Goal: Task Accomplishment & Management: Manage account settings

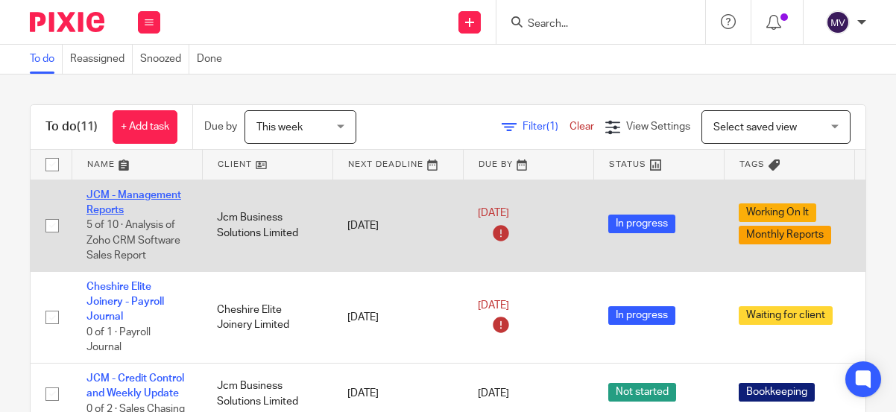
click at [151, 196] on link "JCM - Management Reports" at bounding box center [134, 202] width 95 height 25
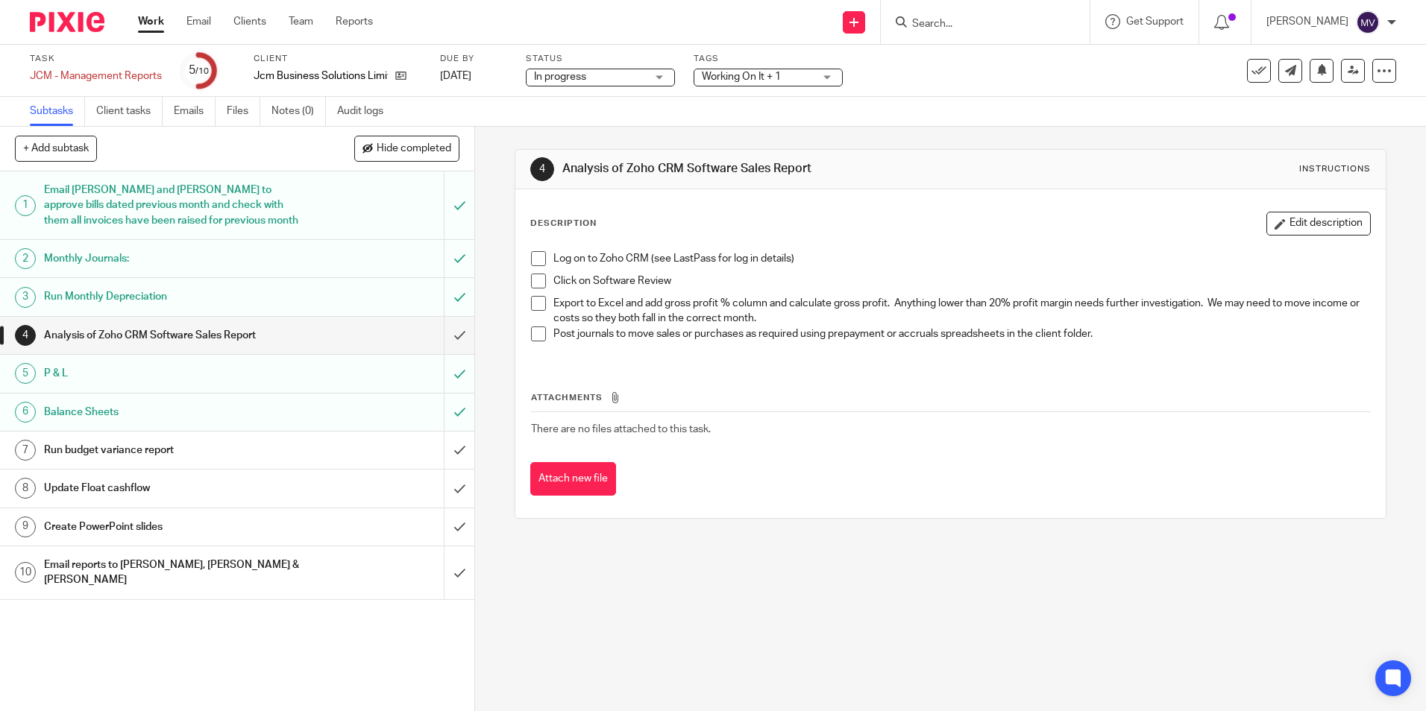
click at [531, 251] on span at bounding box center [538, 258] width 15 height 15
click at [534, 277] on span at bounding box center [538, 281] width 15 height 15
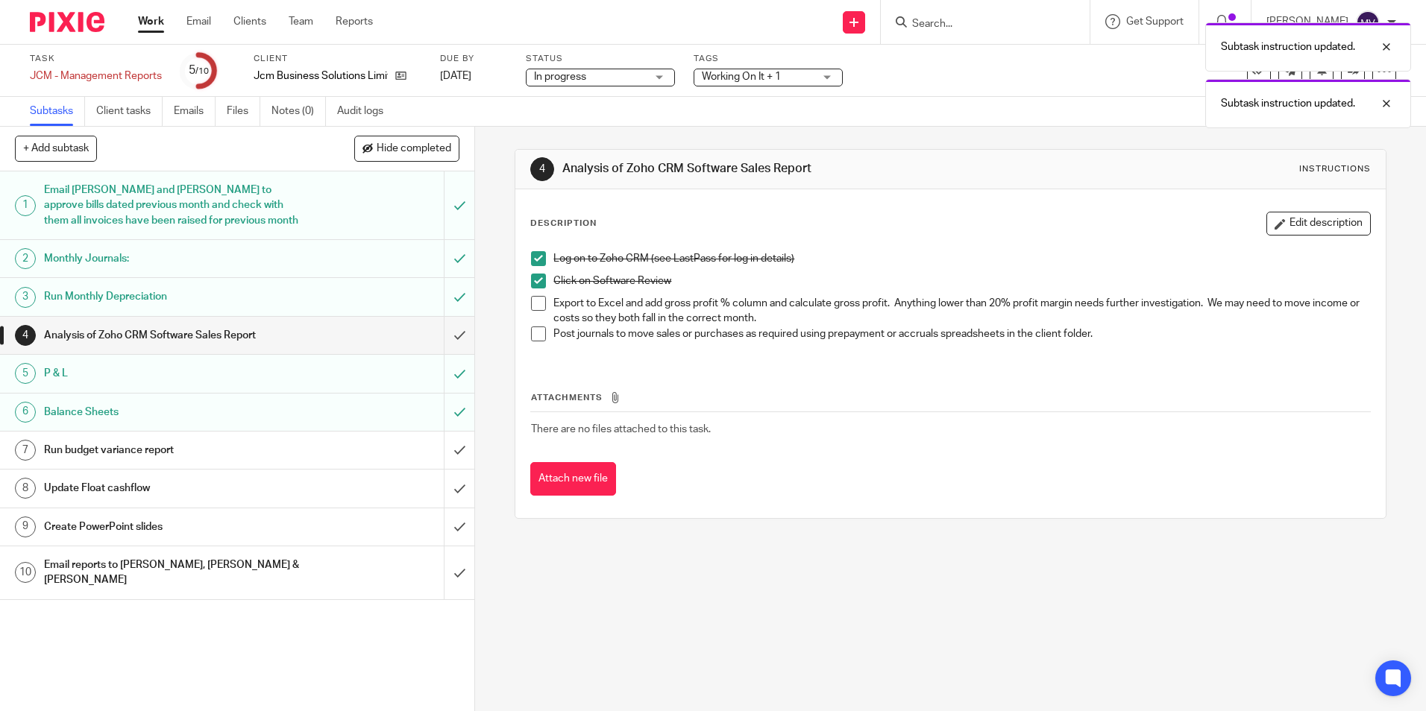
click at [538, 302] on span at bounding box center [538, 303] width 15 height 15
click at [538, 338] on span at bounding box center [538, 334] width 15 height 15
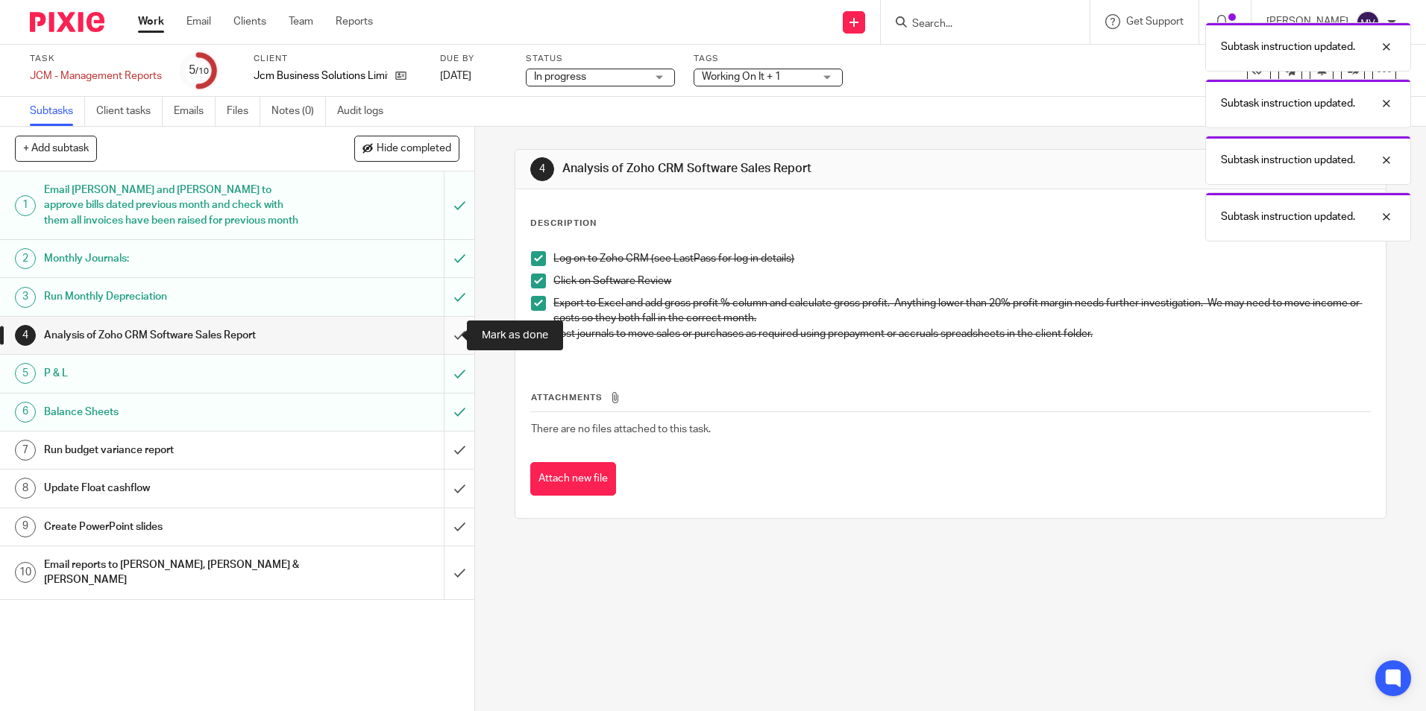
click at [444, 337] on input "submit" at bounding box center [237, 335] width 474 height 37
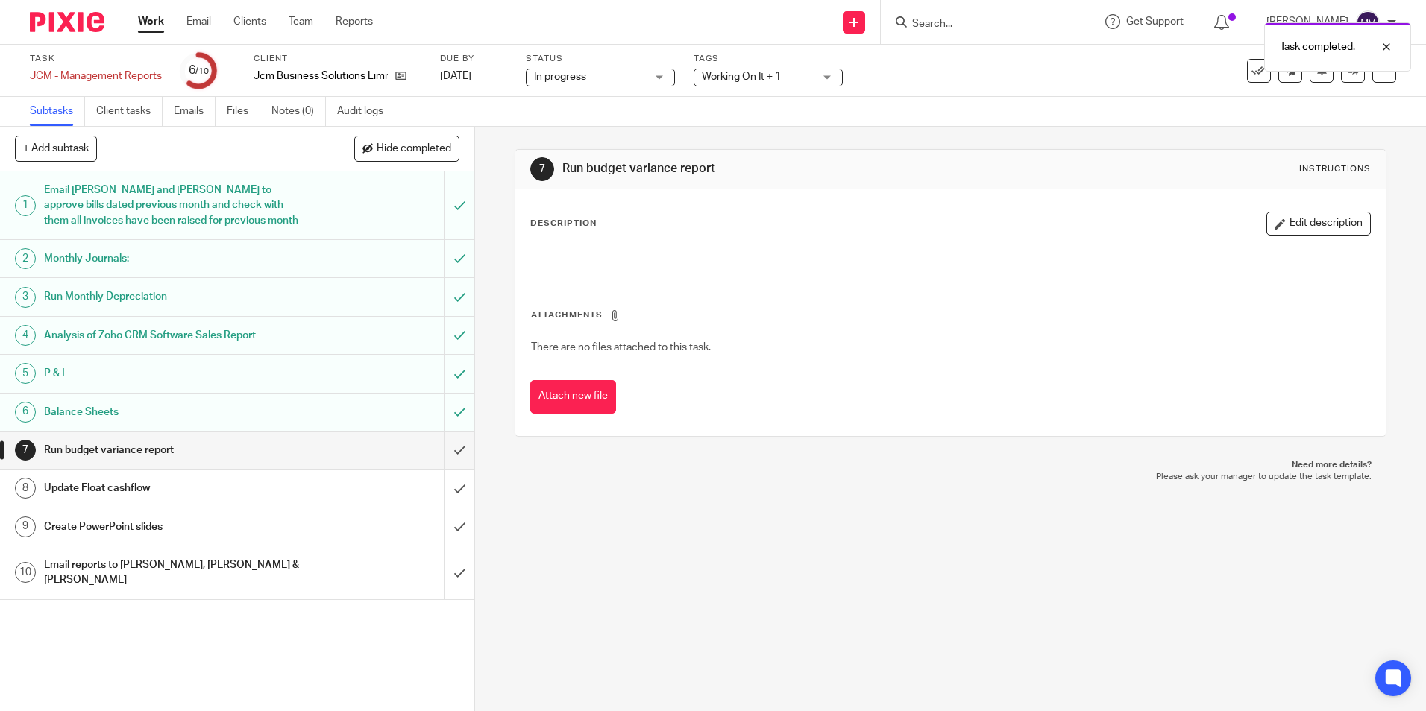
click at [145, 19] on link "Work" at bounding box center [151, 21] width 26 height 15
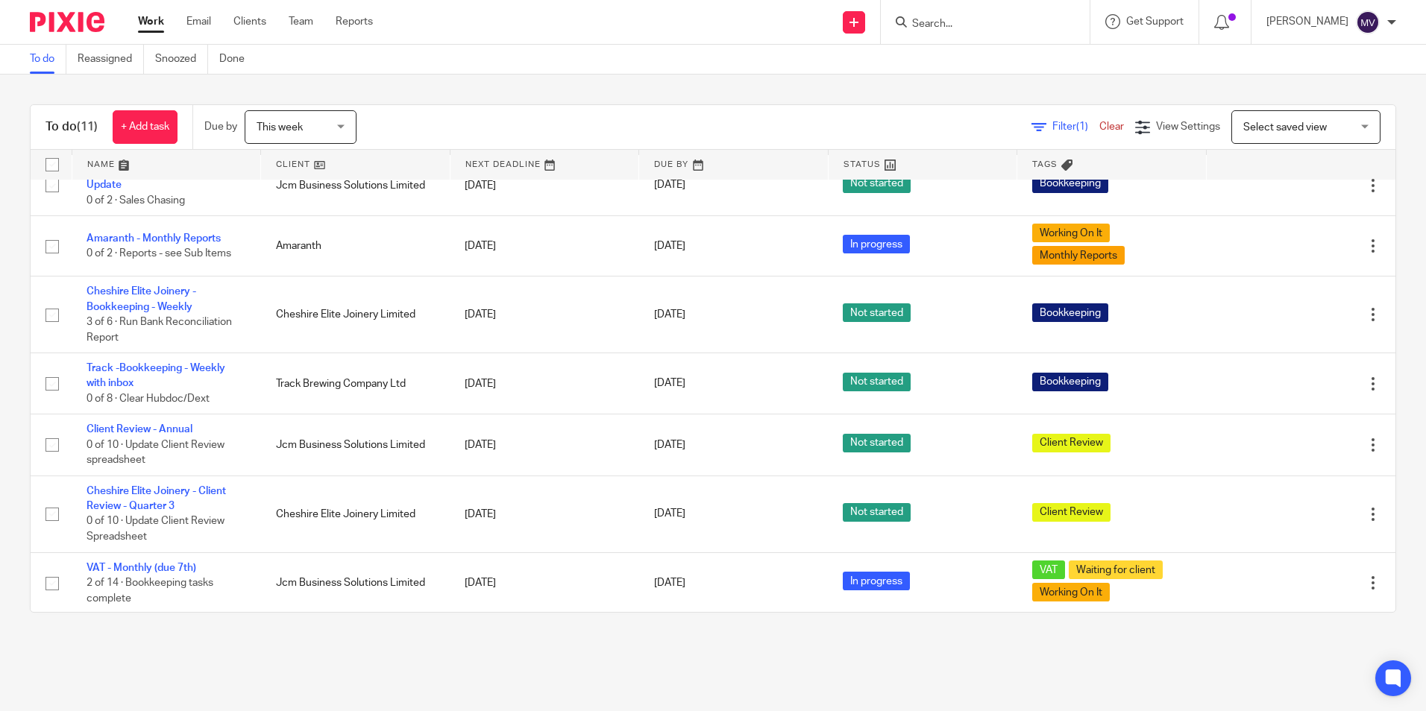
scroll to position [149, 0]
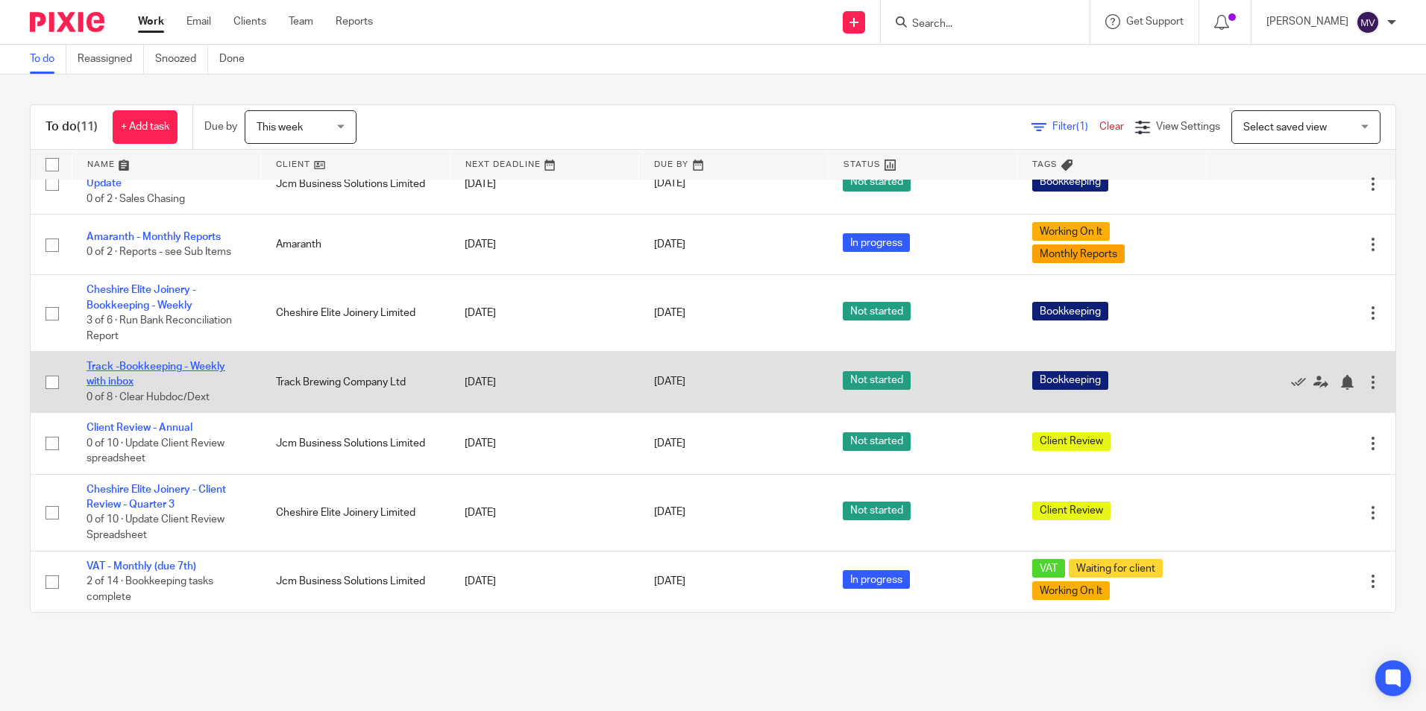
click at [169, 370] on link "Track -Bookkeeping - Weekly with inbox" at bounding box center [156, 374] width 139 height 25
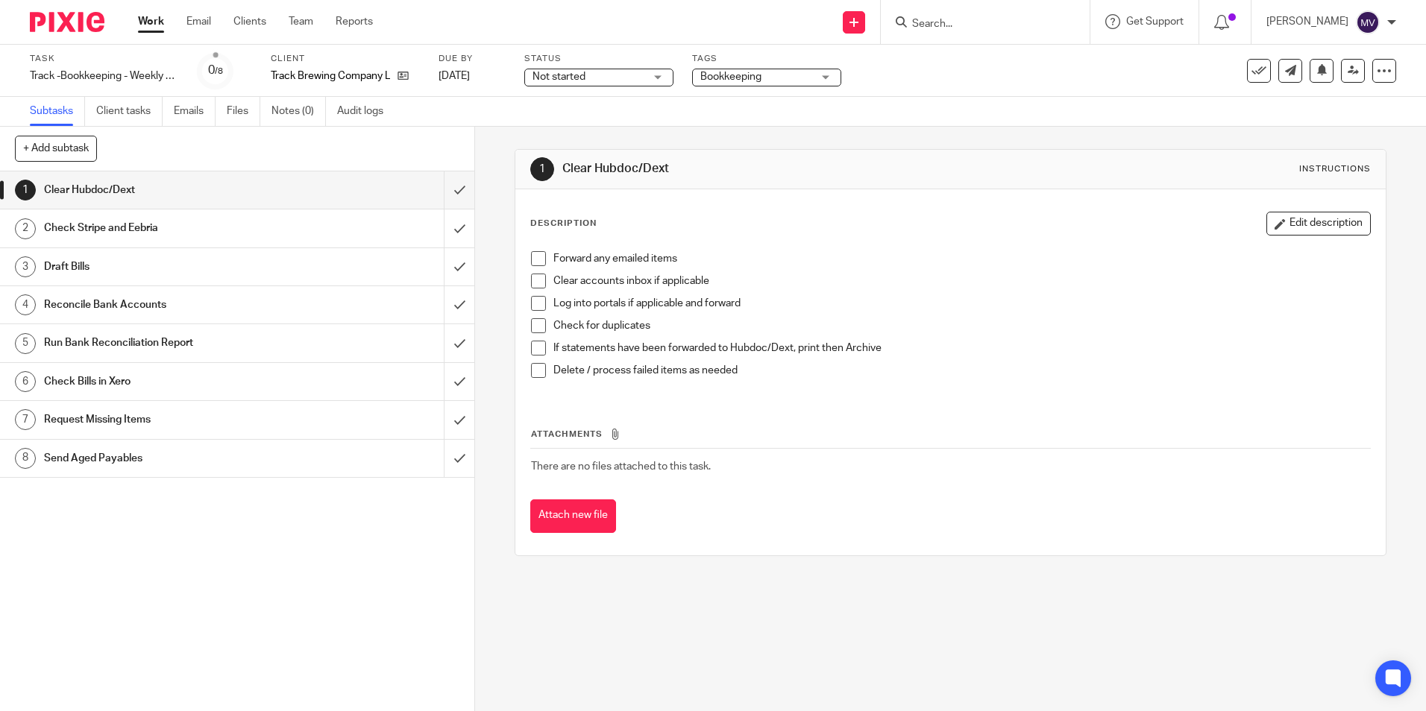
drag, startPoint x: 535, startPoint y: 257, endPoint x: 541, endPoint y: 272, distance: 16.5
click at [537, 257] on span at bounding box center [538, 258] width 15 height 15
drag, startPoint x: 534, startPoint y: 283, endPoint x: 538, endPoint y: 297, distance: 14.7
click at [534, 283] on span at bounding box center [538, 281] width 15 height 15
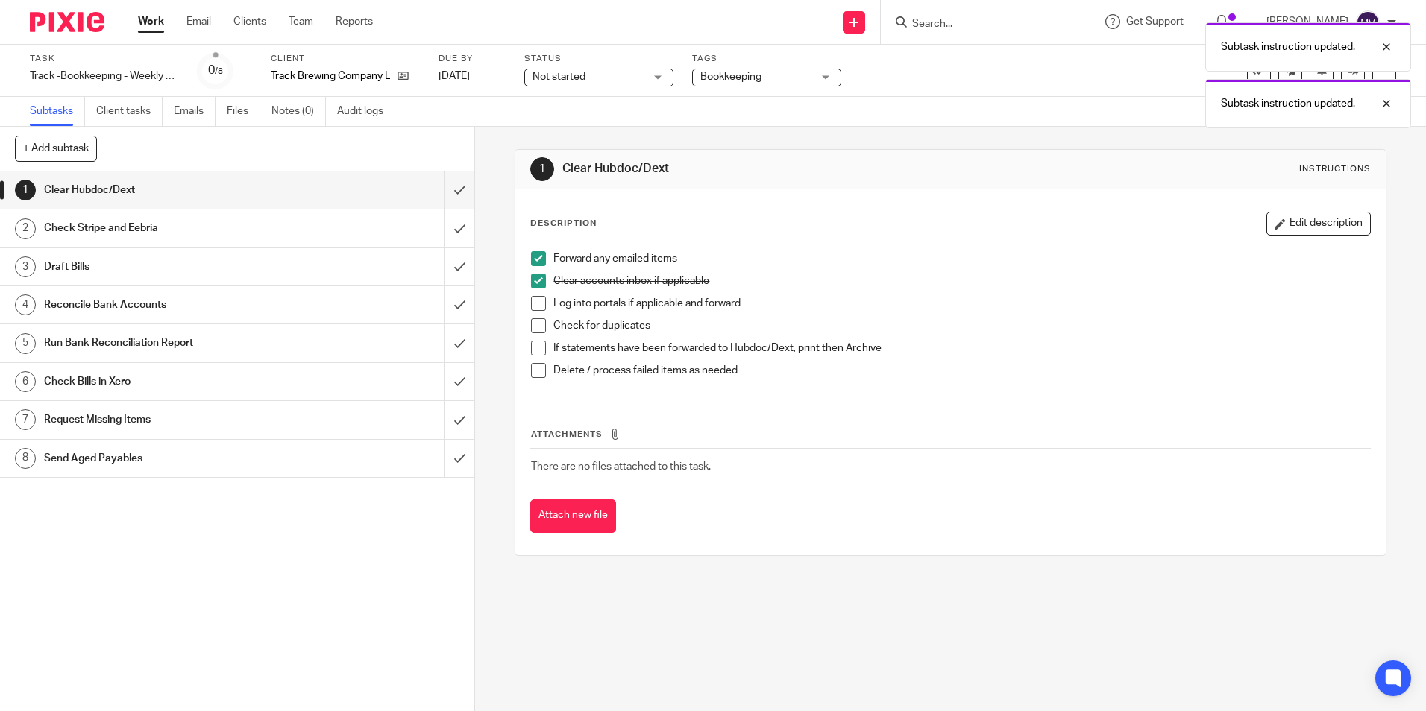
click at [536, 302] on span at bounding box center [538, 303] width 15 height 15
click at [538, 324] on span at bounding box center [538, 325] width 15 height 15
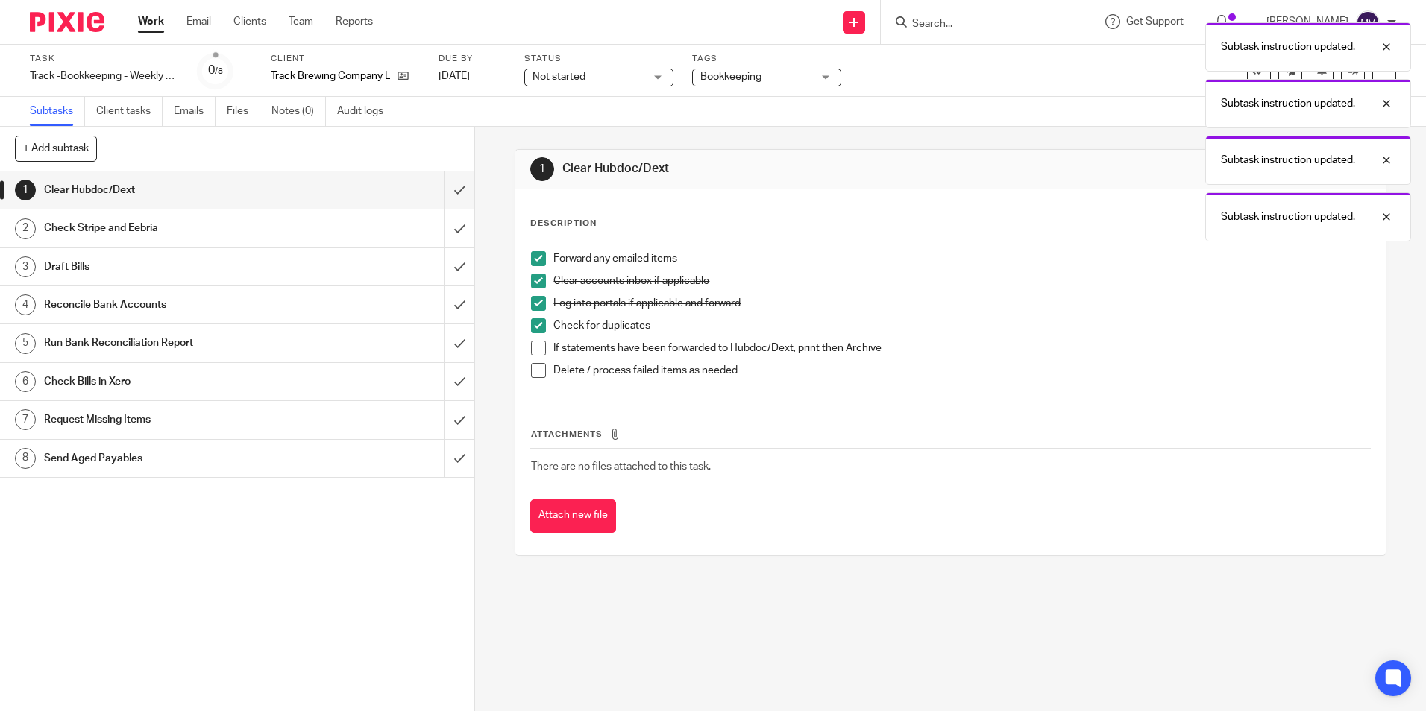
drag, startPoint x: 538, startPoint y: 345, endPoint x: 537, endPoint y: 362, distance: 17.2
click at [538, 347] on span at bounding box center [538, 348] width 15 height 15
click at [531, 377] on span at bounding box center [538, 370] width 15 height 15
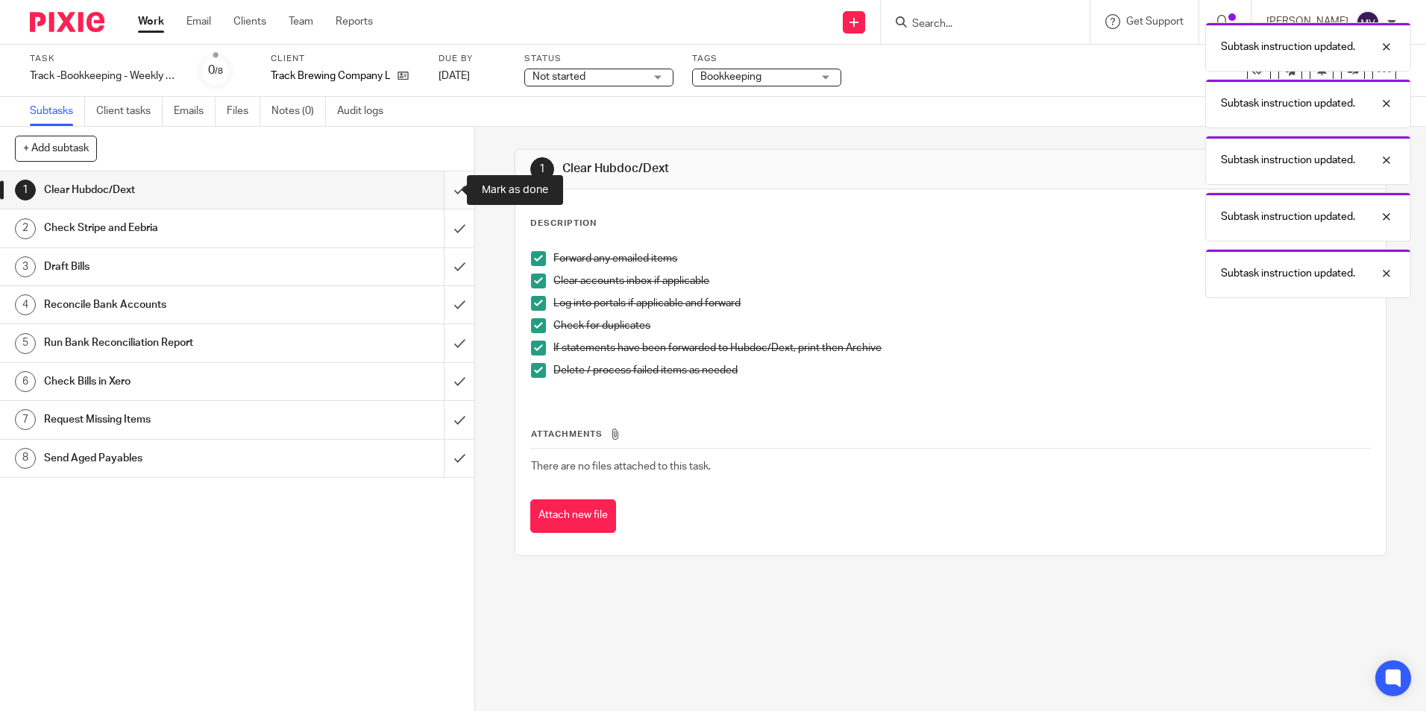
drag, startPoint x: 442, startPoint y: 183, endPoint x: 450, endPoint y: 215, distance: 32.2
click at [443, 186] on input "submit" at bounding box center [237, 190] width 474 height 37
drag, startPoint x: 443, startPoint y: 231, endPoint x: 444, endPoint y: 262, distance: 31.4
click at [443, 232] on input "submit" at bounding box center [237, 228] width 474 height 37
drag, startPoint x: 443, startPoint y: 265, endPoint x: 447, endPoint y: 277, distance: 12.7
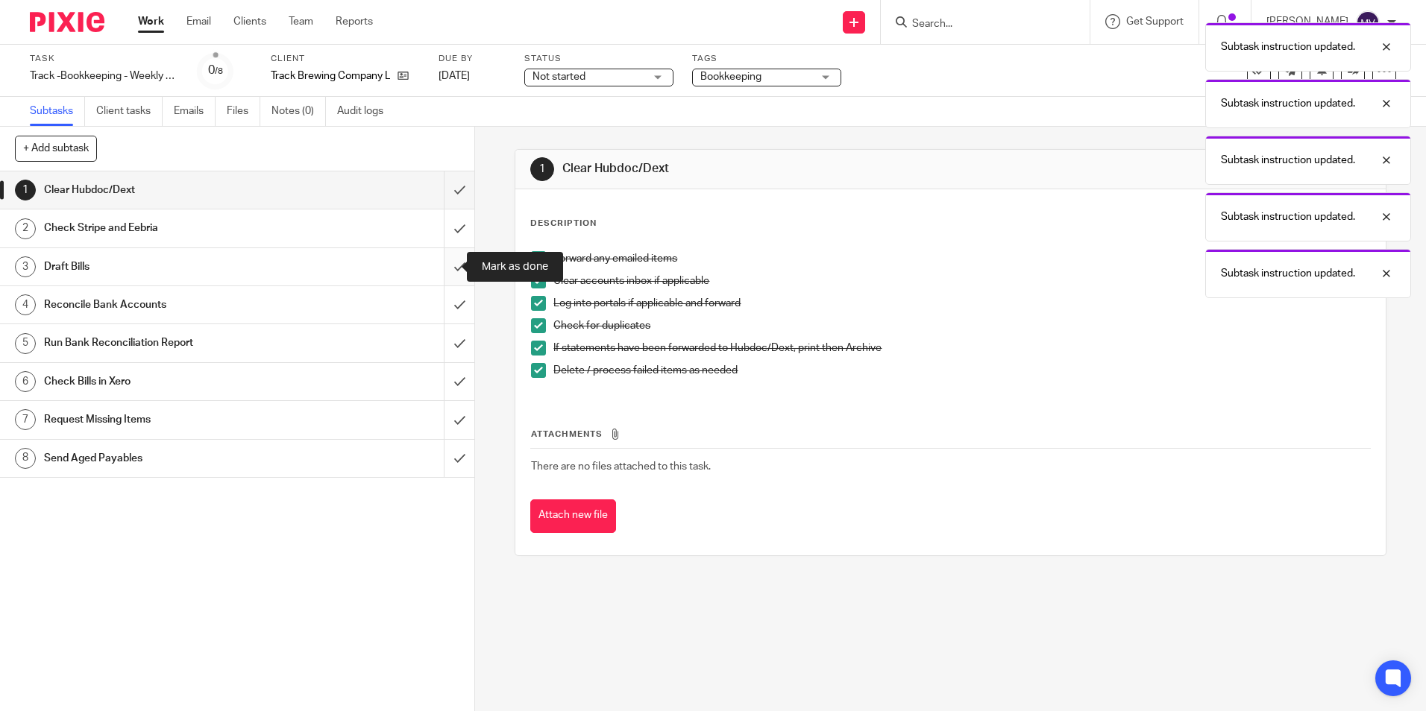
click at [443, 265] on input "submit" at bounding box center [237, 266] width 474 height 37
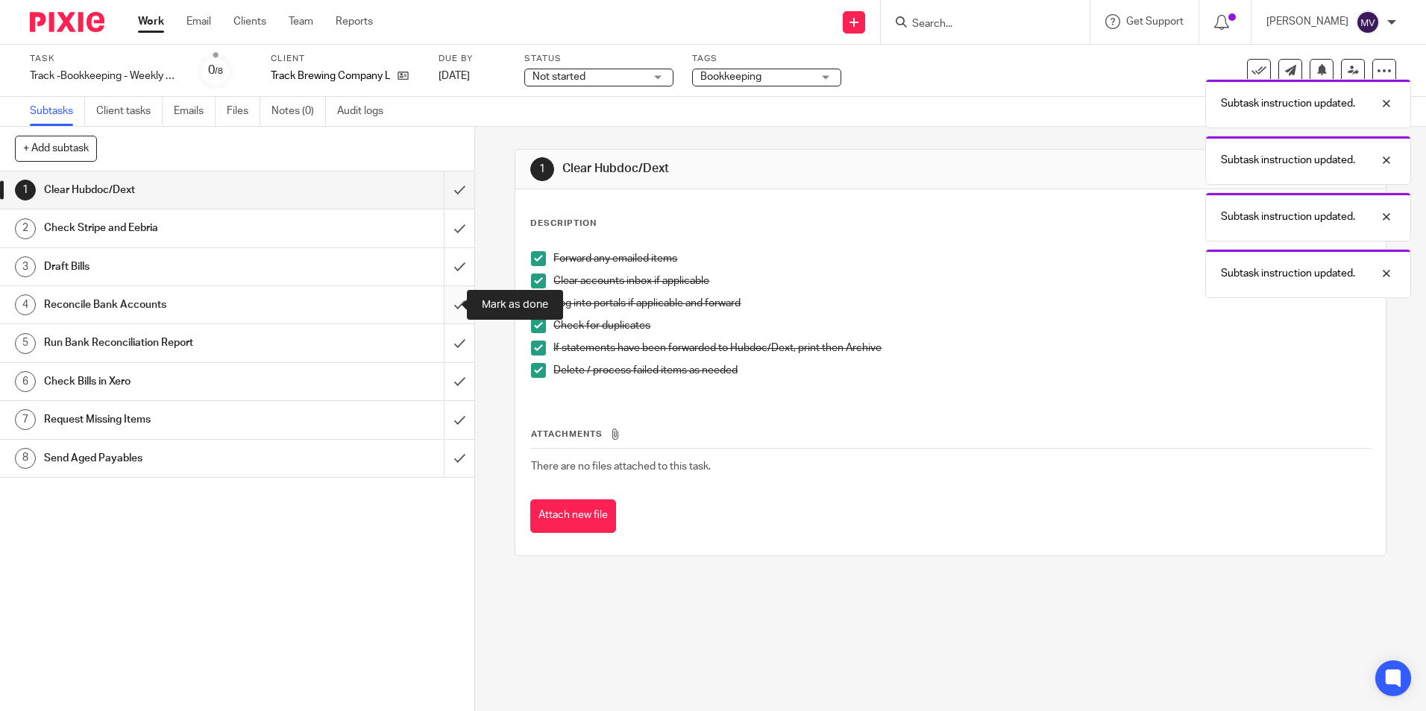
click at [447, 301] on input "submit" at bounding box center [237, 304] width 474 height 37
drag, startPoint x: 446, startPoint y: 346, endPoint x: 451, endPoint y: 369, distance: 23.7
click at [446, 347] on input "submit" at bounding box center [237, 342] width 474 height 37
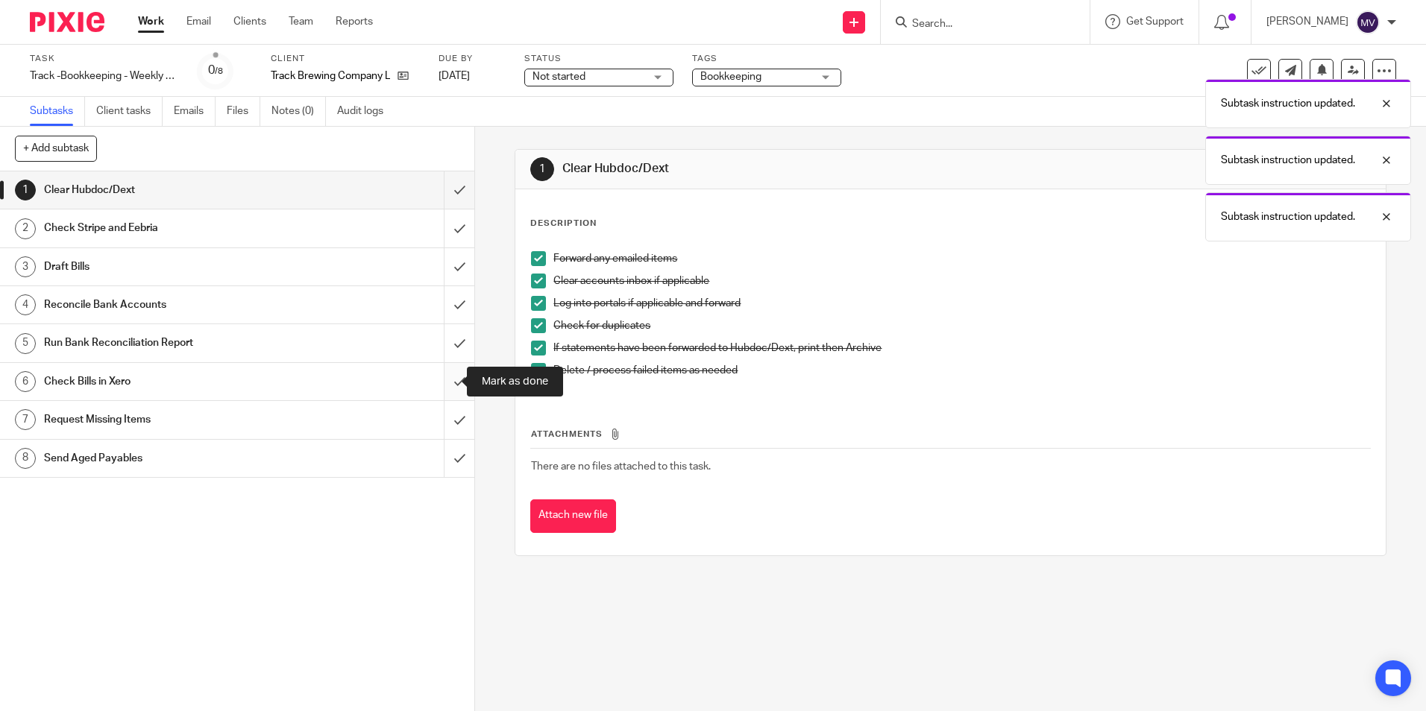
click at [449, 377] on input "submit" at bounding box center [237, 381] width 474 height 37
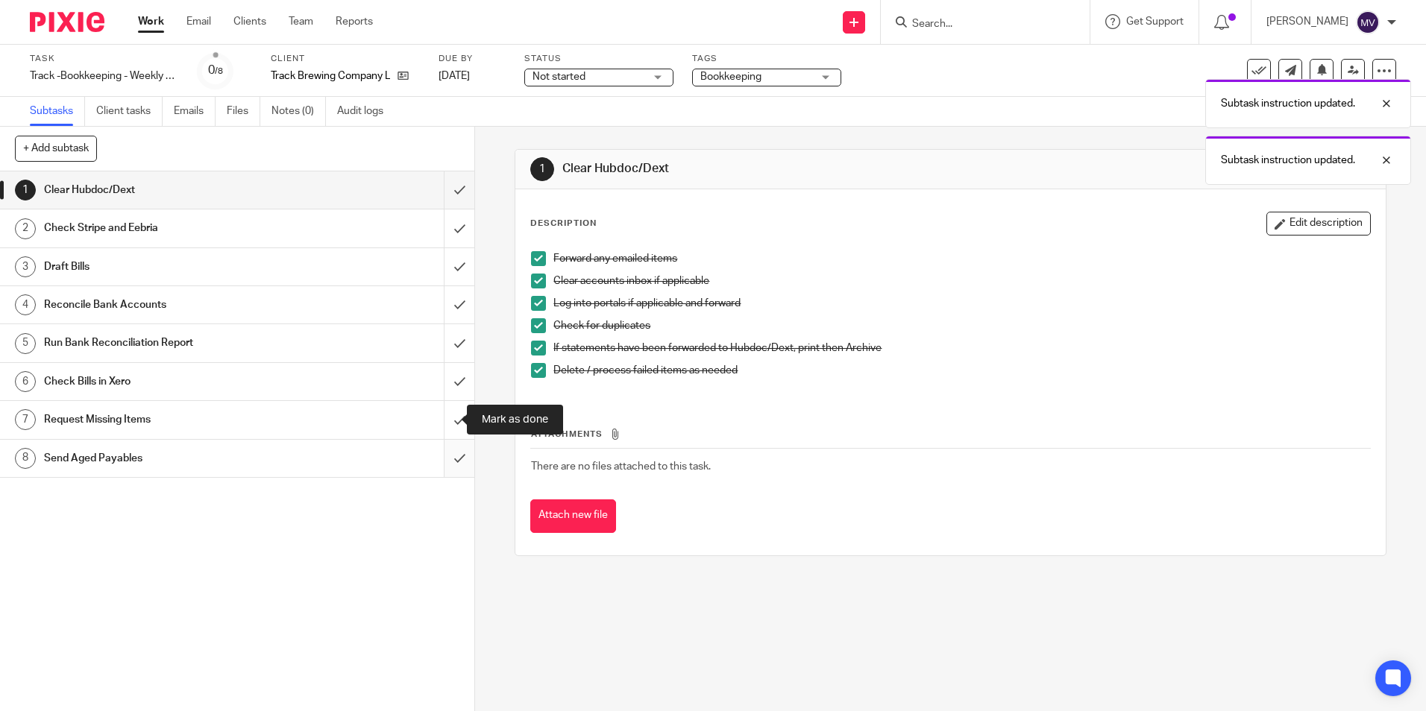
drag, startPoint x: 442, startPoint y: 418, endPoint x: 445, endPoint y: 443, distance: 25.5
click at [442, 418] on input "submit" at bounding box center [237, 419] width 474 height 37
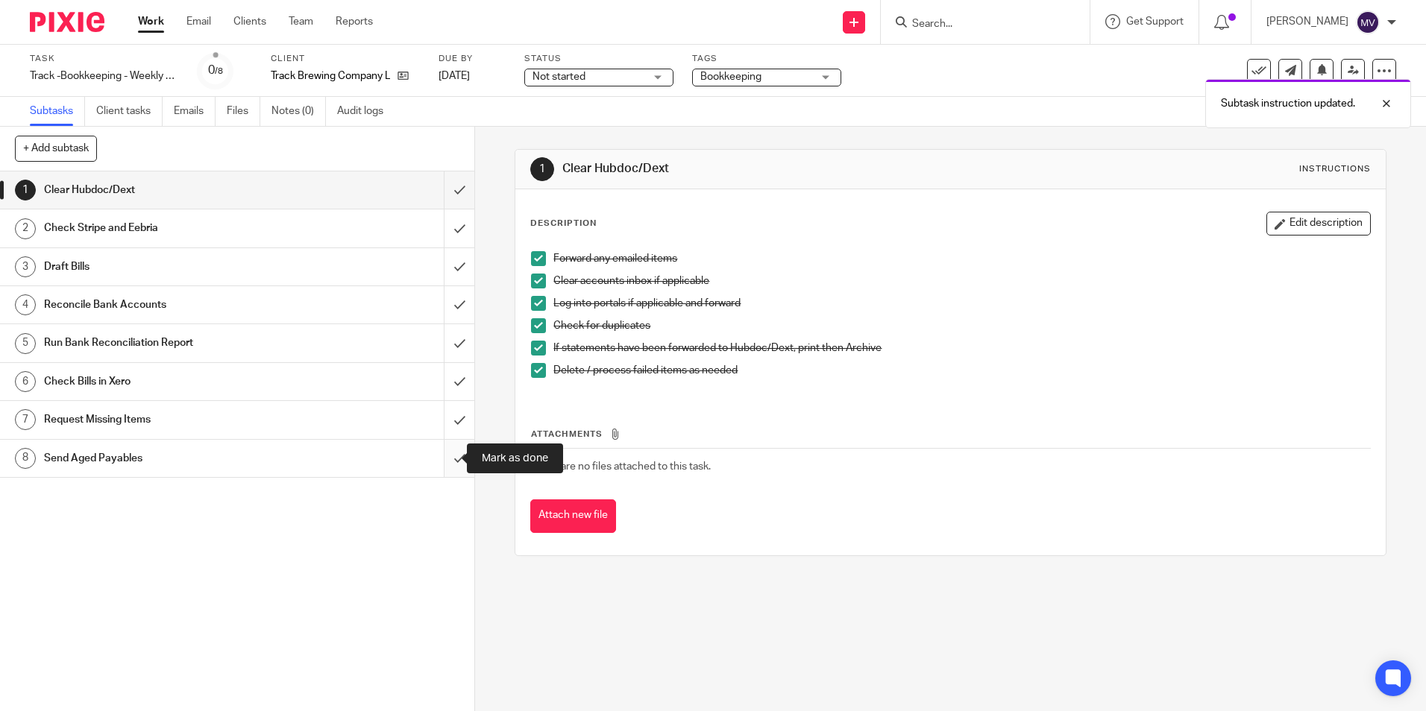
click at [444, 453] on input "submit" at bounding box center [237, 458] width 474 height 37
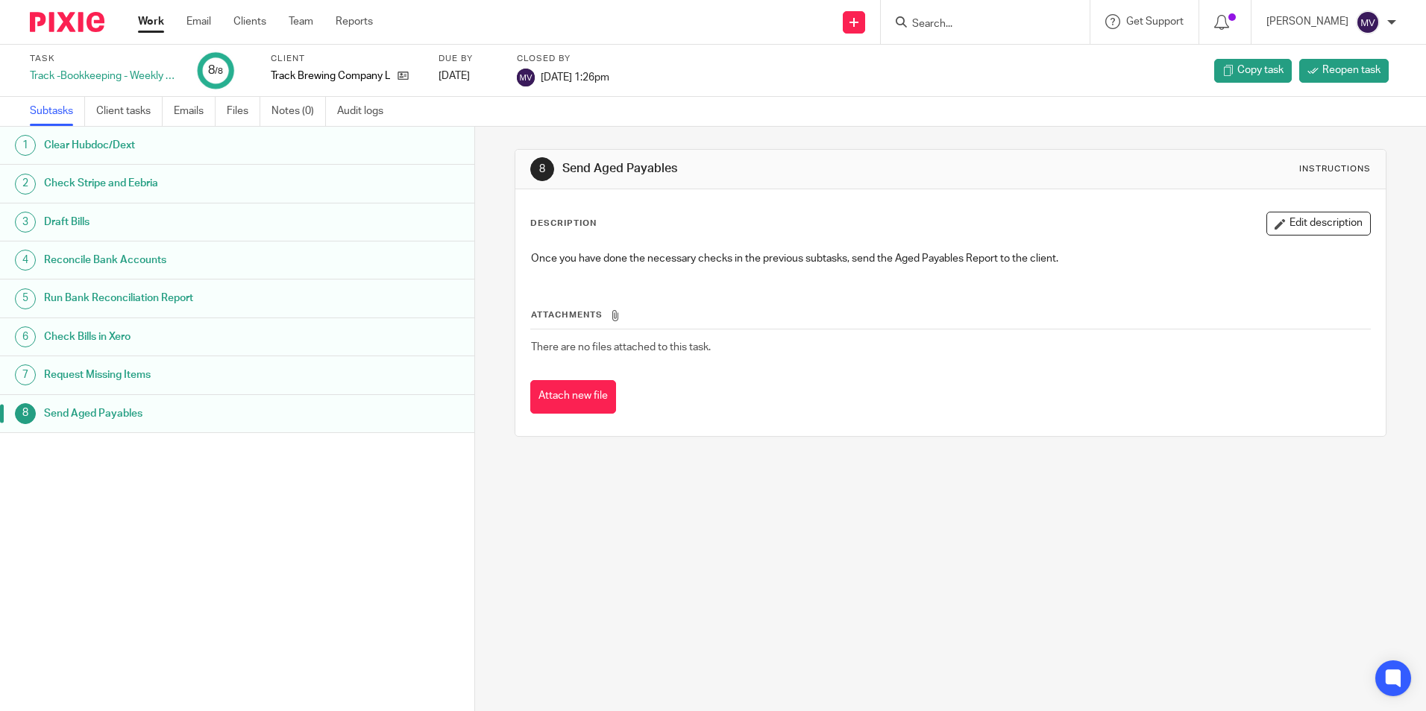
click at [142, 21] on link "Work" at bounding box center [151, 21] width 26 height 15
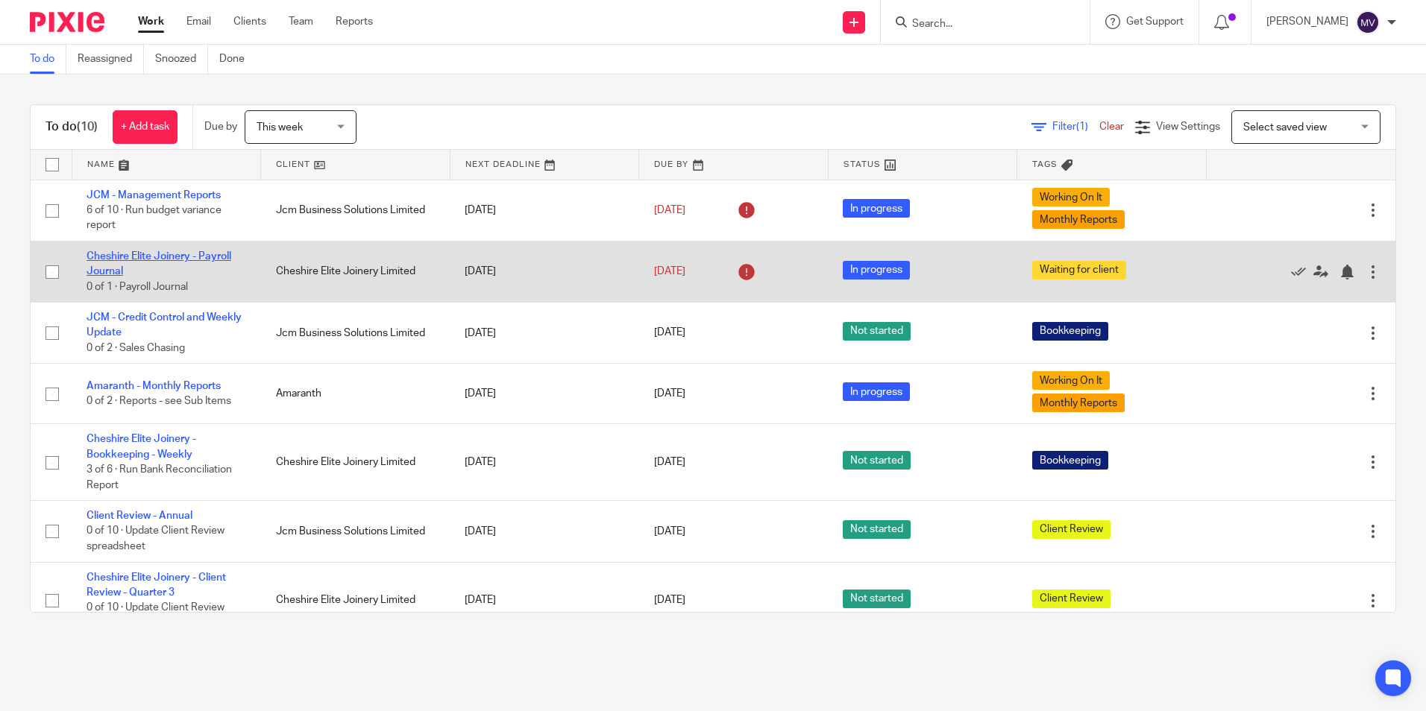
click at [161, 257] on link "Cheshire Elite Joinery - Payroll Journal" at bounding box center [159, 263] width 145 height 25
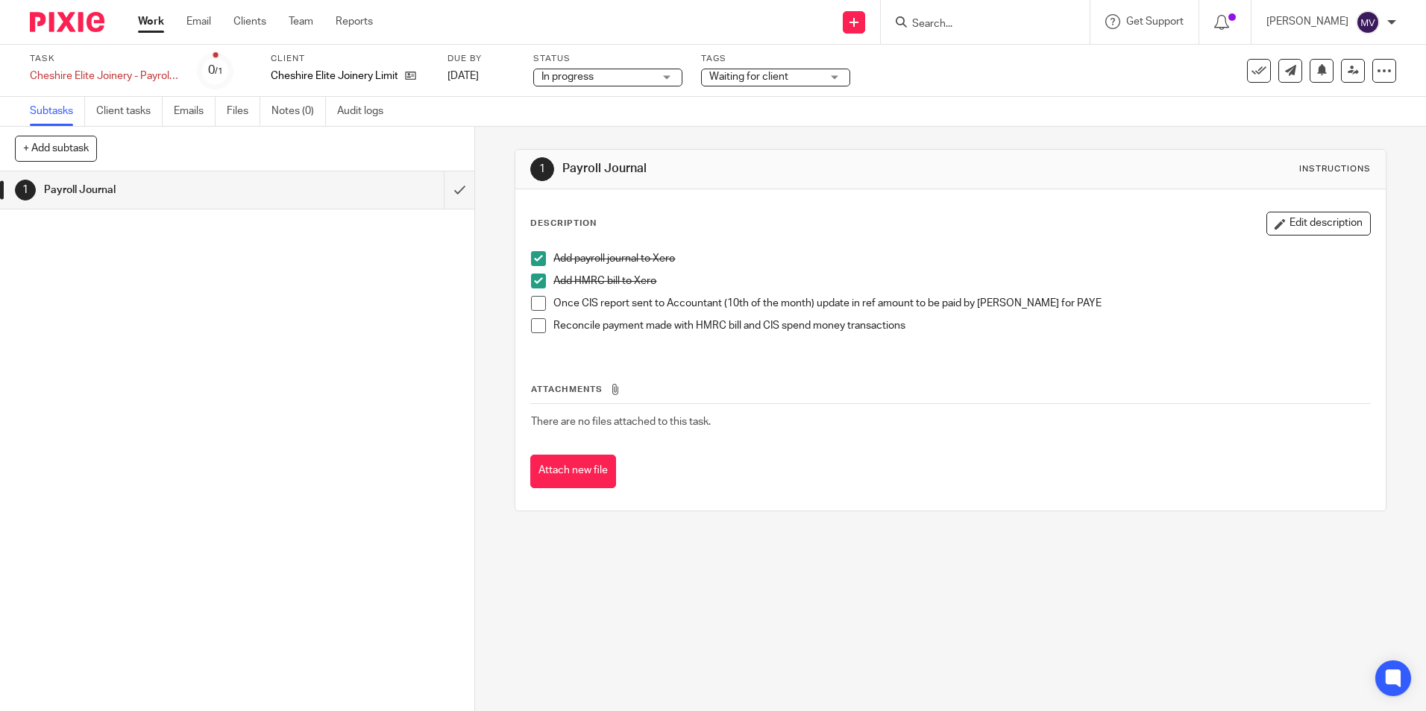
click at [160, 25] on link "Work" at bounding box center [151, 21] width 26 height 15
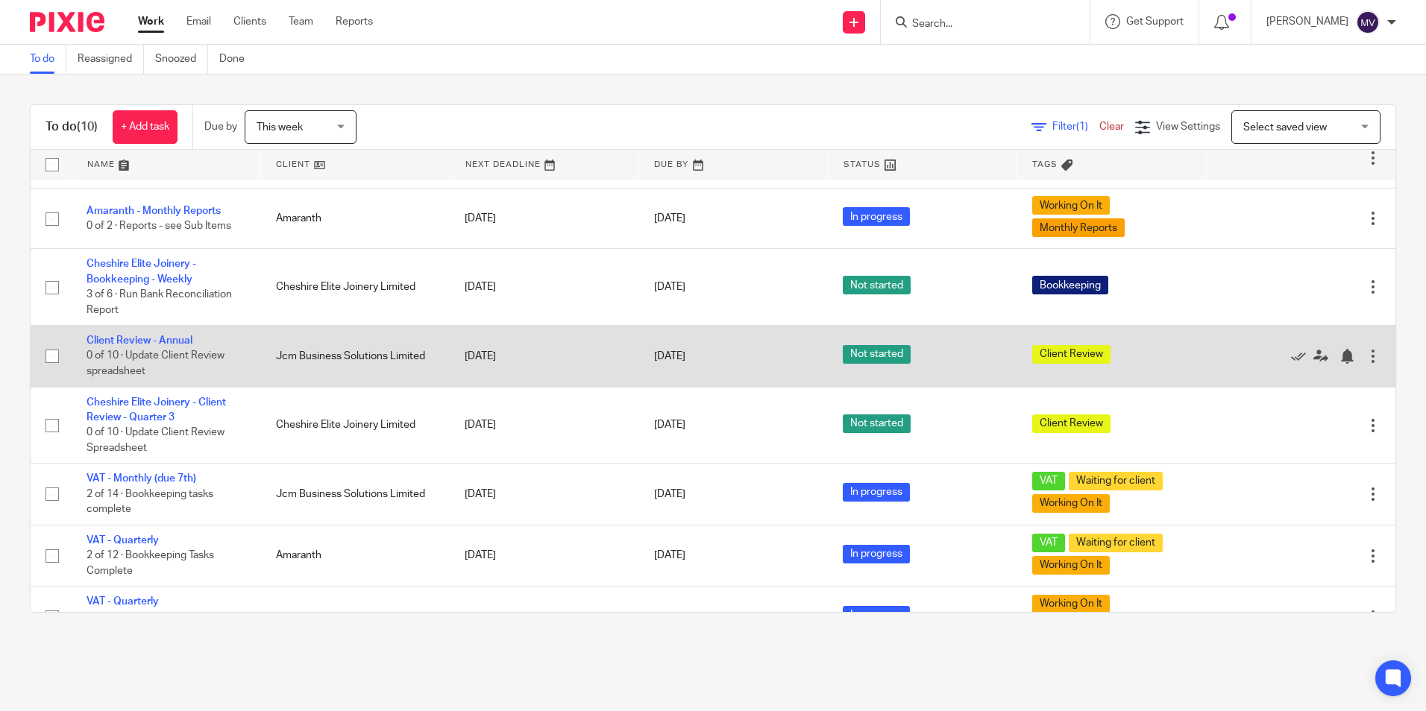
scroll to position [211, 0]
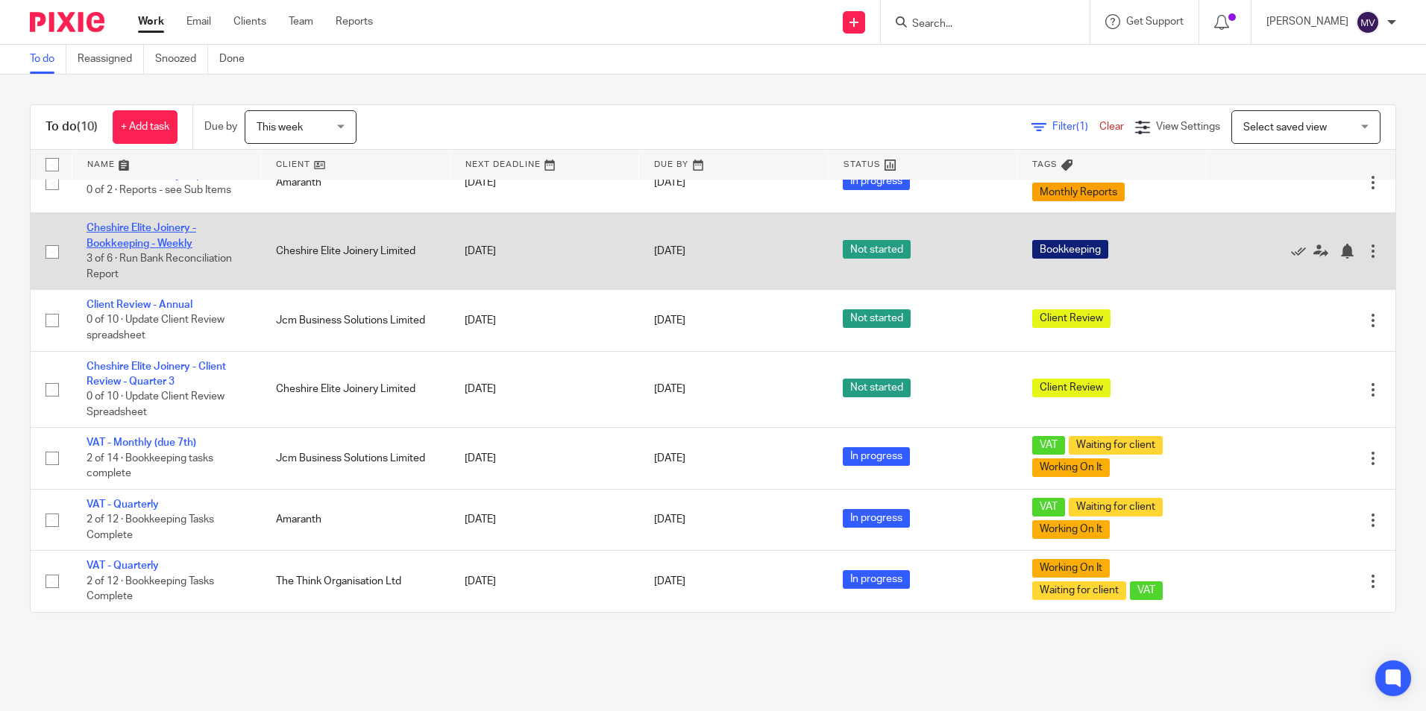
click at [154, 242] on link "Cheshire Elite Joinery - Bookkeeping - Weekly" at bounding box center [142, 235] width 110 height 25
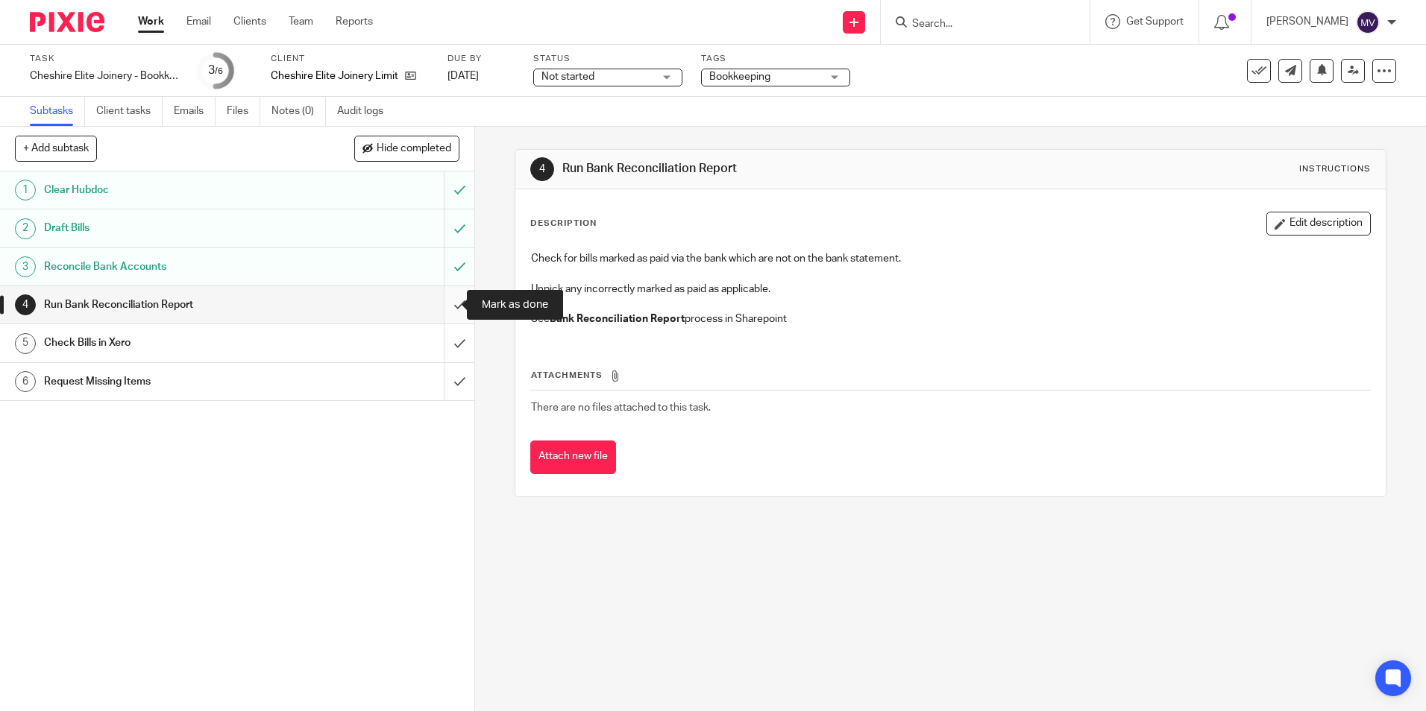
click at [441, 309] on input "submit" at bounding box center [237, 304] width 474 height 37
click at [442, 344] on input "submit" at bounding box center [237, 342] width 474 height 37
click at [447, 392] on input "submit" at bounding box center [237, 381] width 474 height 37
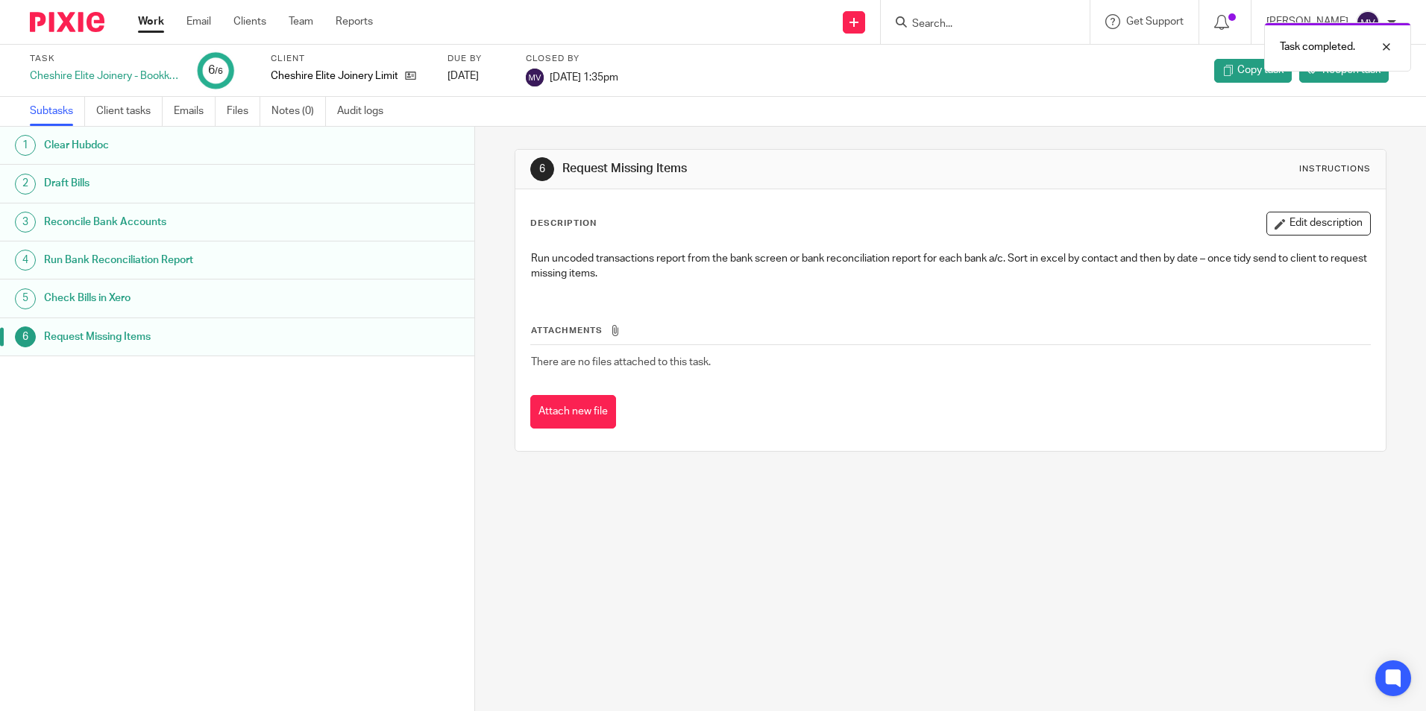
click at [158, 16] on link "Work" at bounding box center [151, 21] width 26 height 15
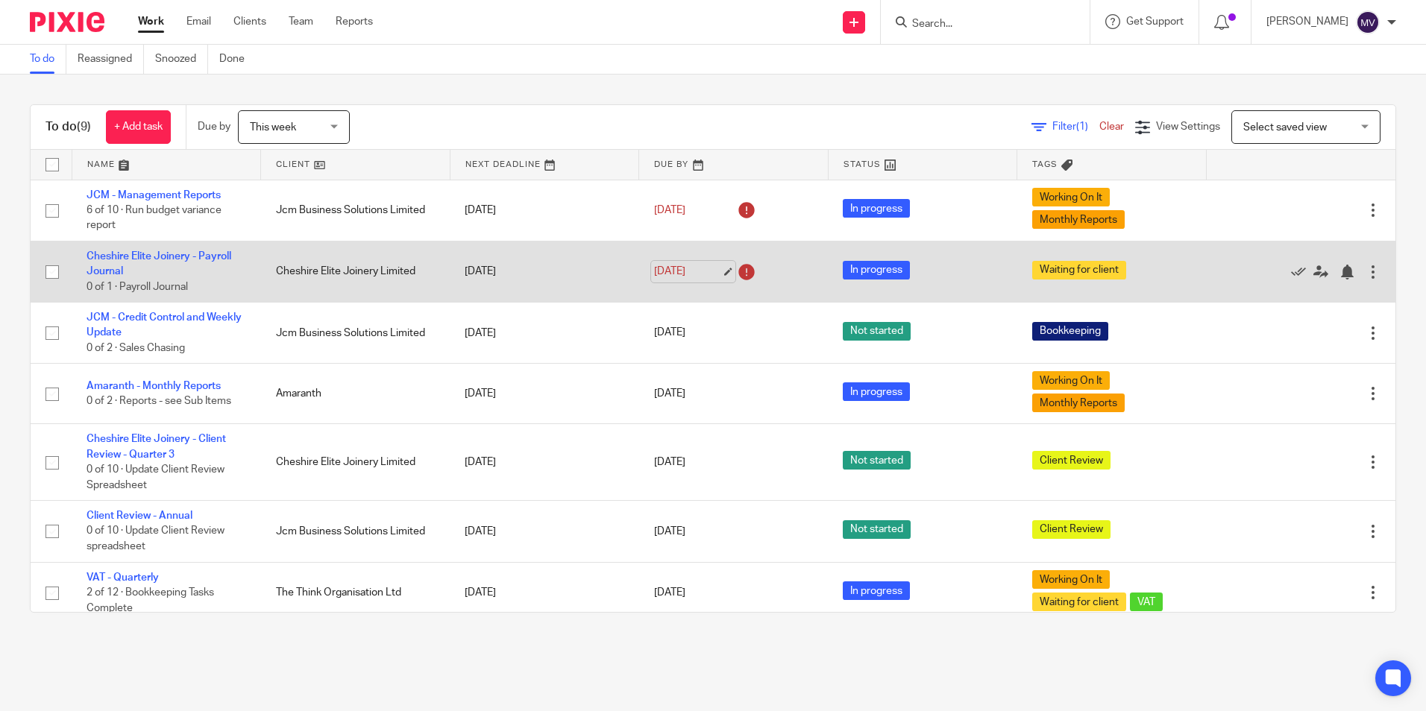
click at [664, 276] on link "12 Aug 2025" at bounding box center [687, 272] width 67 height 16
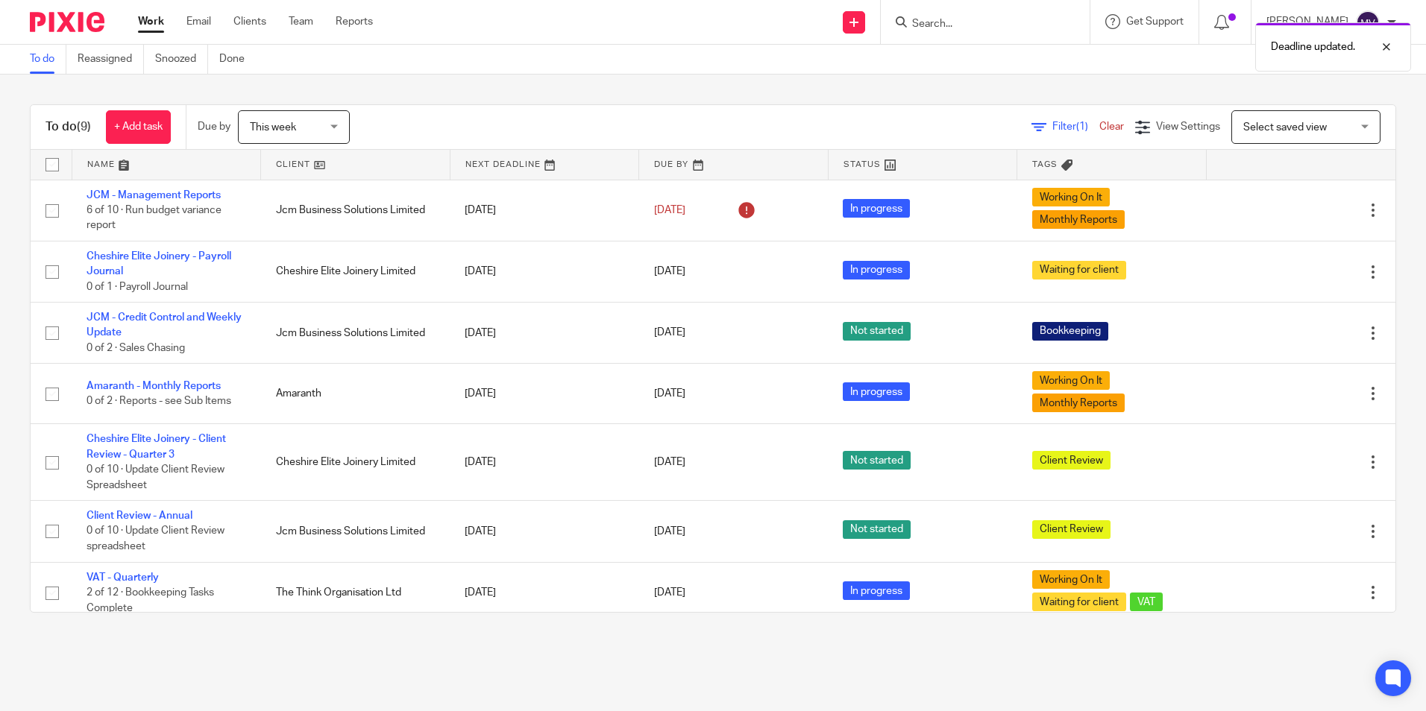
click at [658, 87] on div "To do (9) + Add task Due by This week This week Today Tomorrow This week Next w…" at bounding box center [713, 359] width 1426 height 568
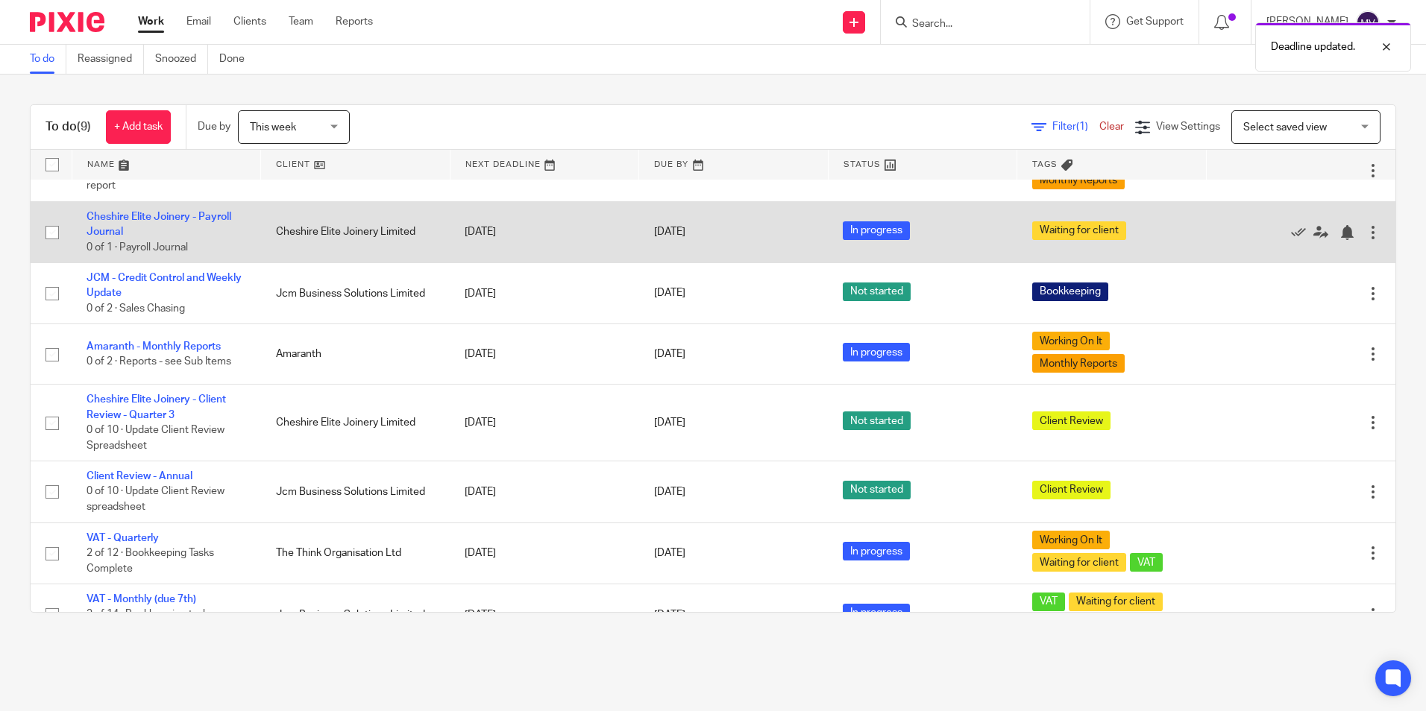
scroll to position [75, 0]
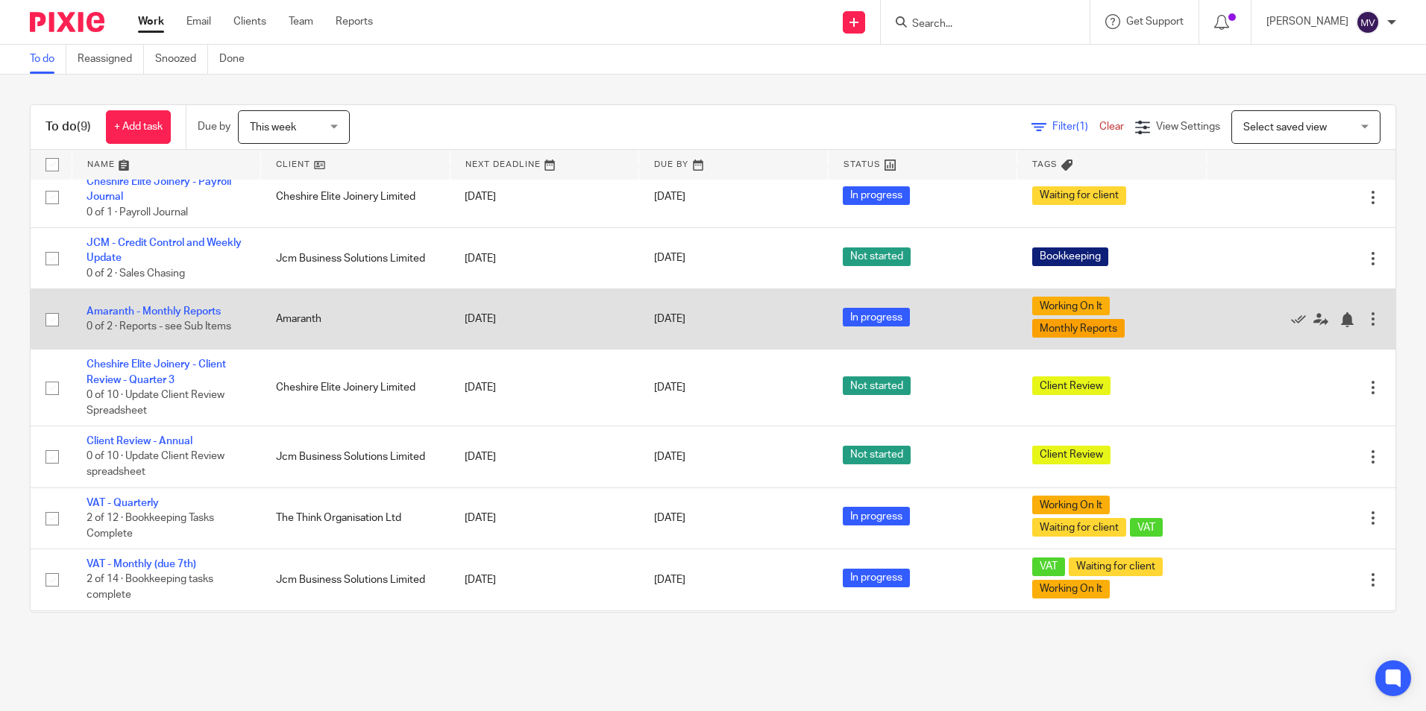
click at [191, 304] on td "Amaranth - Monthly Reports 0 of 2 · Reports - see Sub Items" at bounding box center [166, 319] width 189 height 60
click at [195, 307] on link "Amaranth - Monthly Reports" at bounding box center [154, 311] width 134 height 10
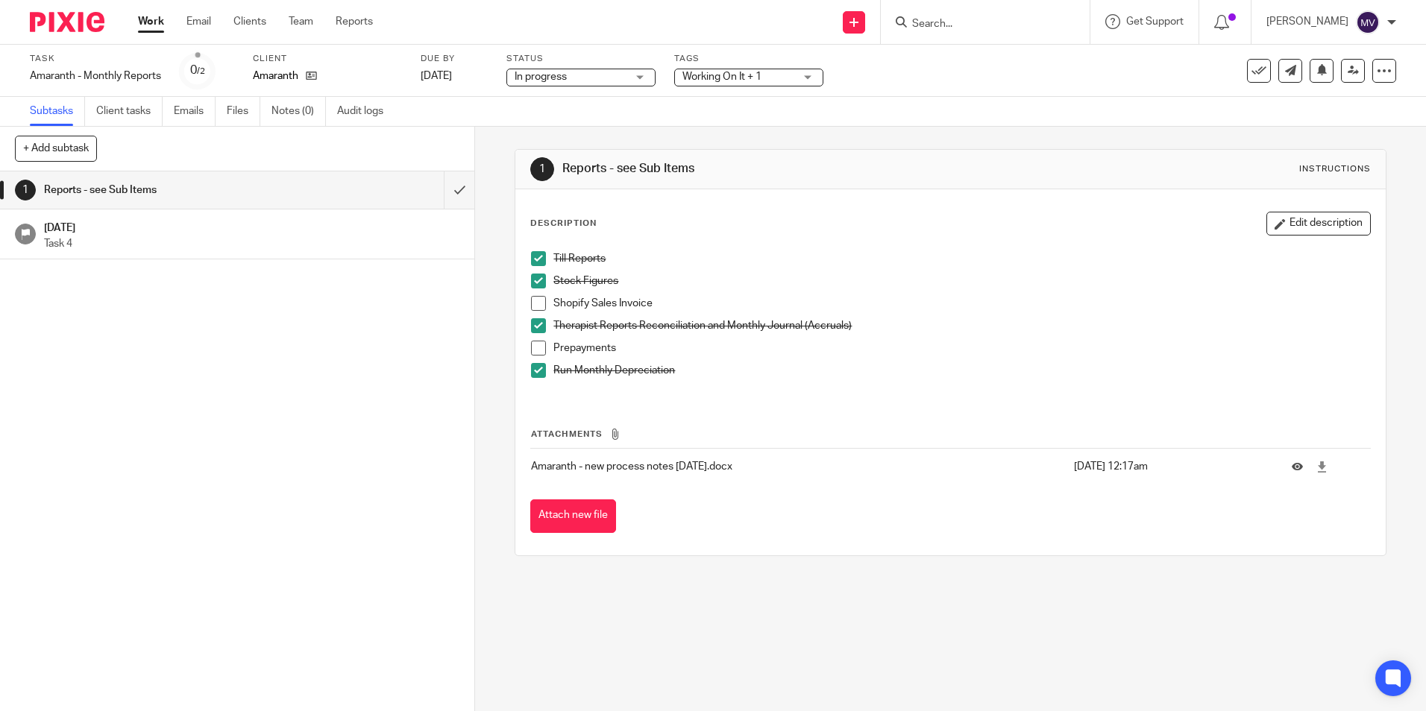
click at [592, 72] on span "In progress" at bounding box center [571, 77] width 112 height 16
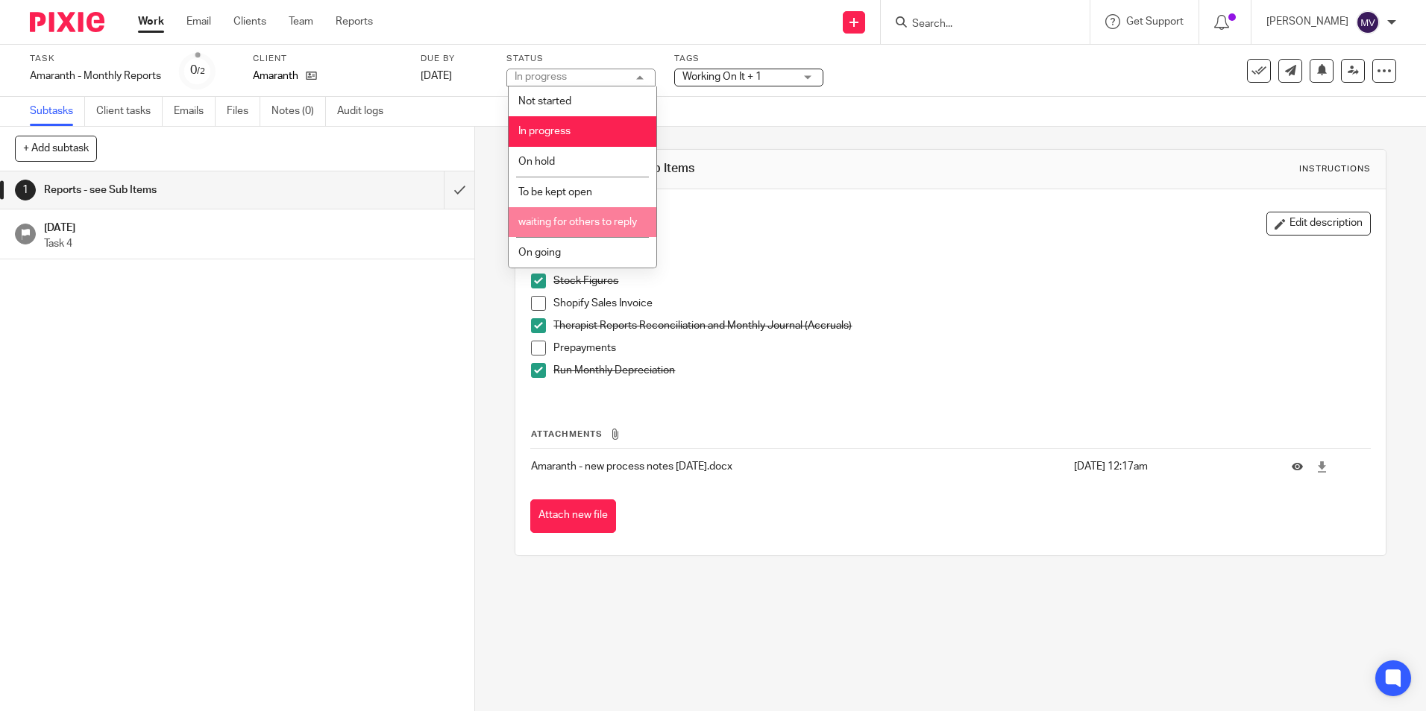
click at [607, 231] on li "waiting for others to reply" at bounding box center [583, 222] width 148 height 31
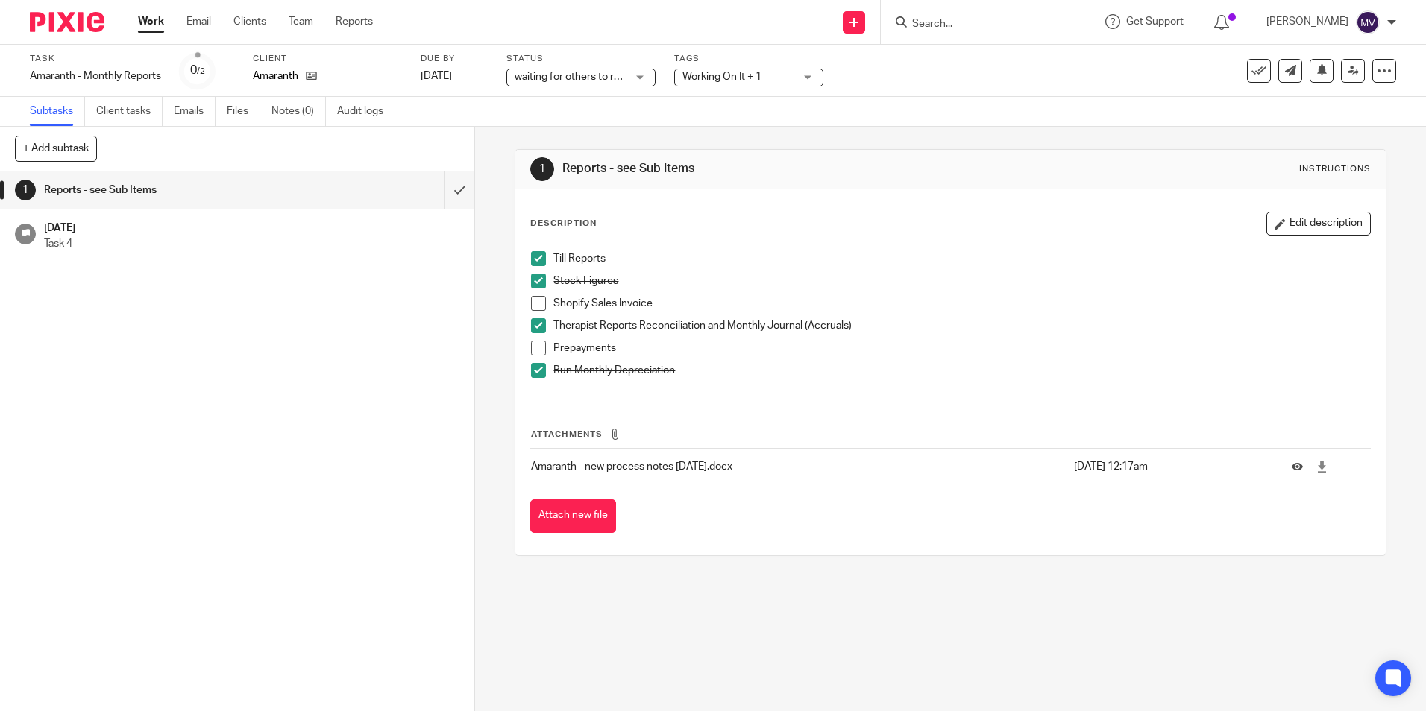
click at [157, 21] on link "Work" at bounding box center [151, 21] width 26 height 15
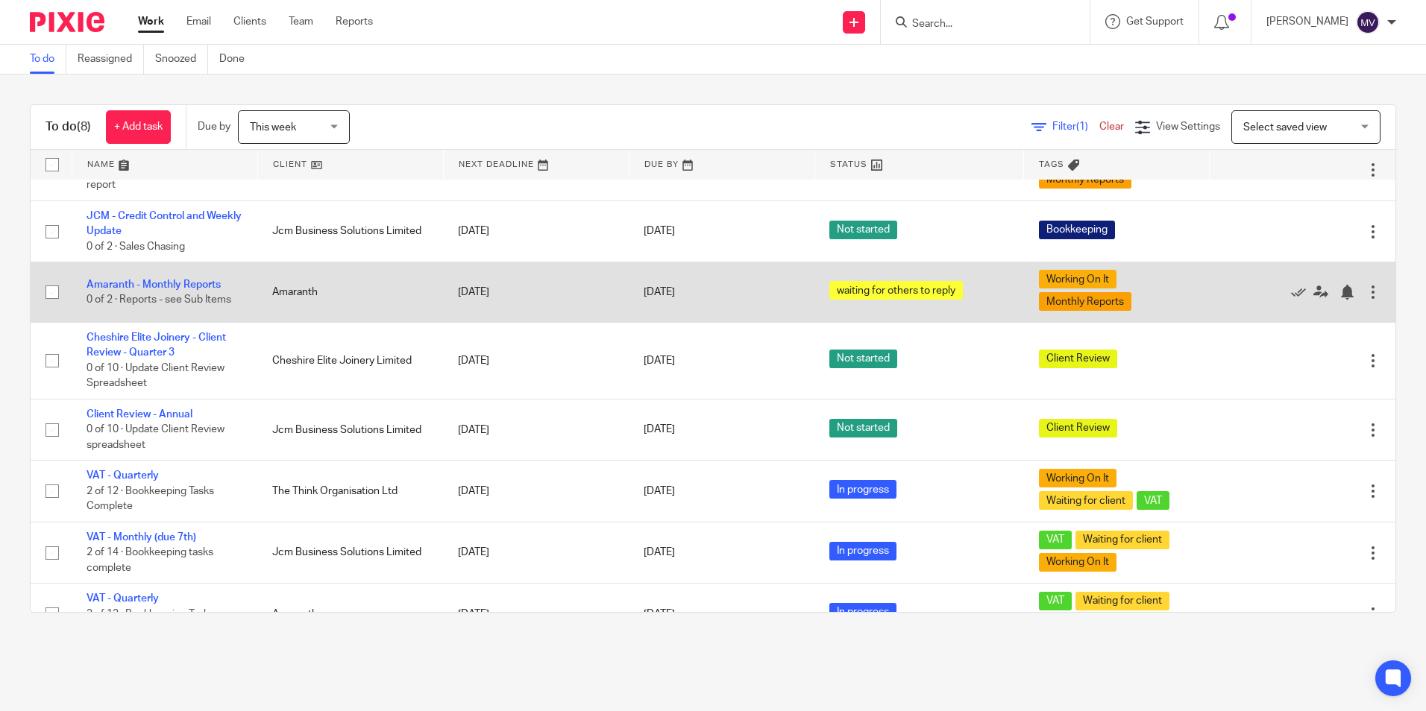
scroll to position [73, 0]
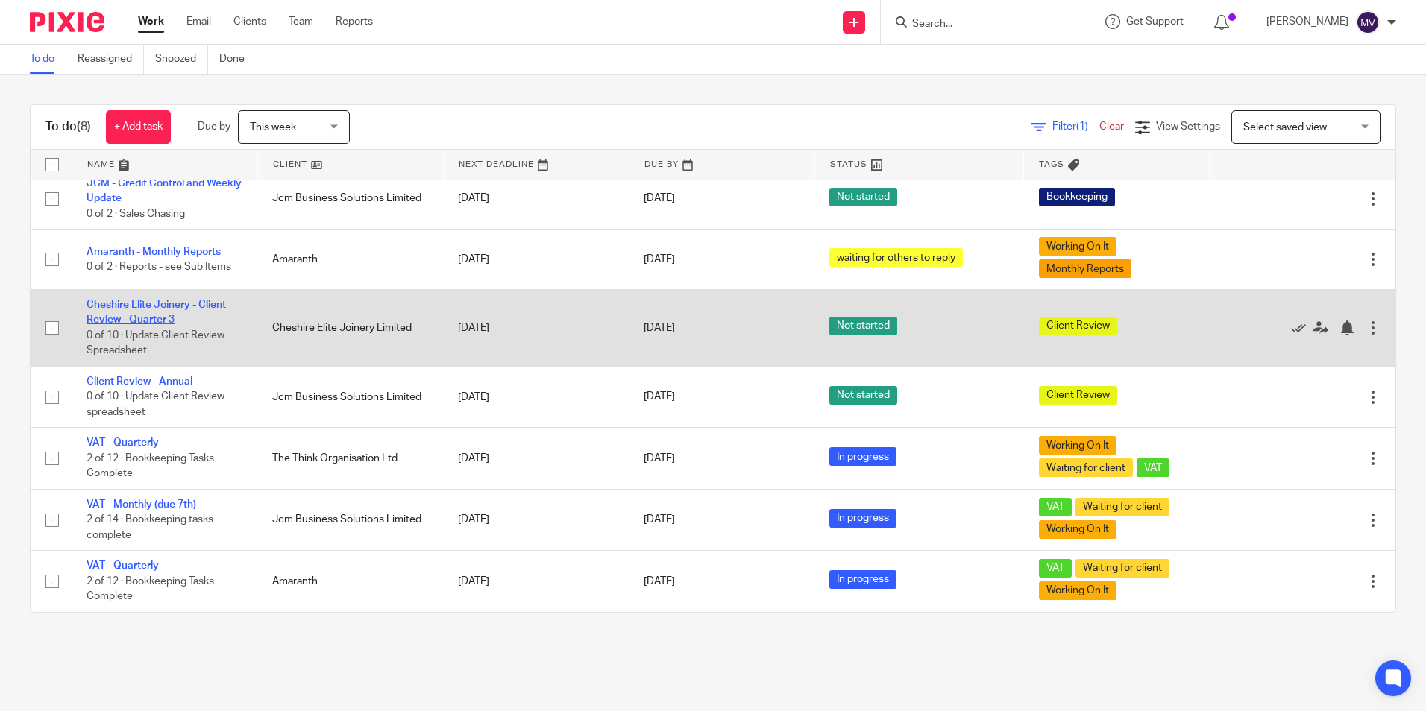
click at [225, 306] on link "Cheshire Elite Joinery - Client Review - Quarter 3" at bounding box center [156, 312] width 139 height 25
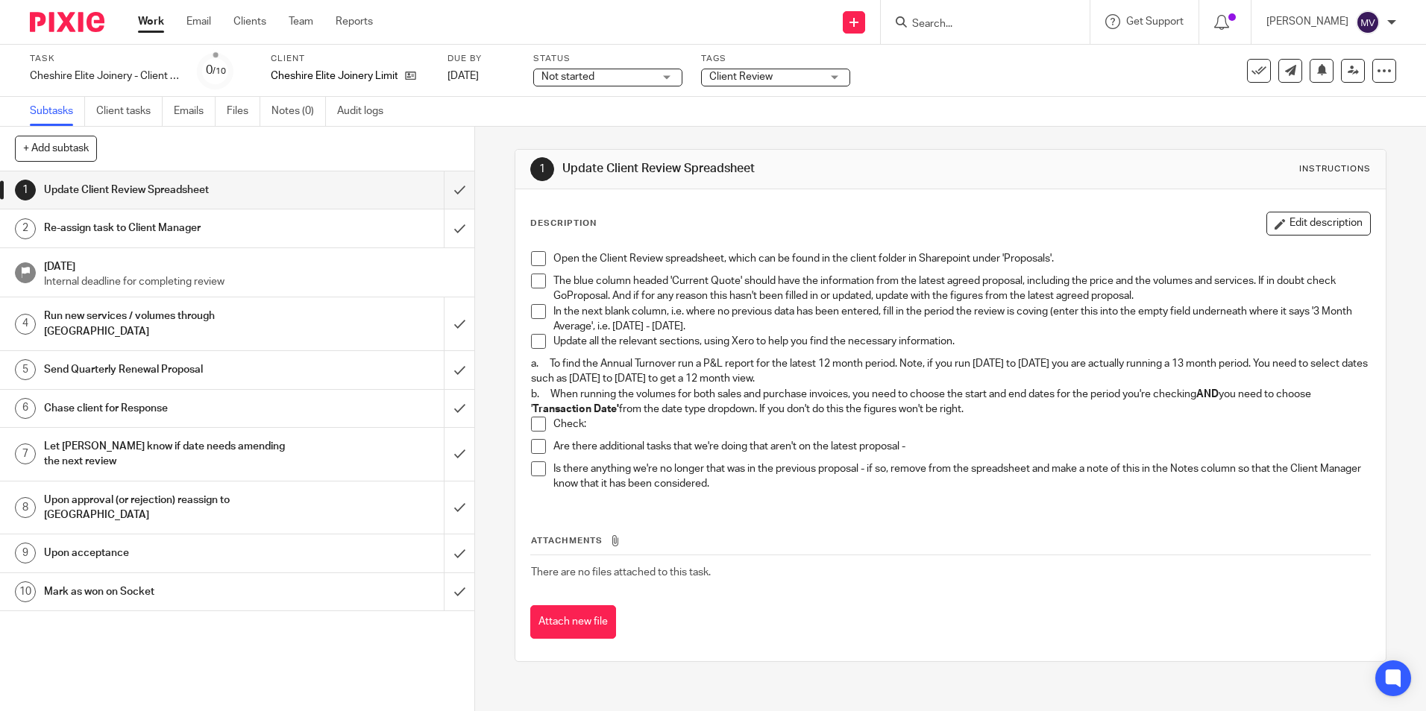
click at [154, 13] on div "Work Email Clients Team Reports Work Email Clients Team Reports Settings" at bounding box center [259, 22] width 272 height 44
click at [158, 25] on link "Work" at bounding box center [151, 21] width 26 height 15
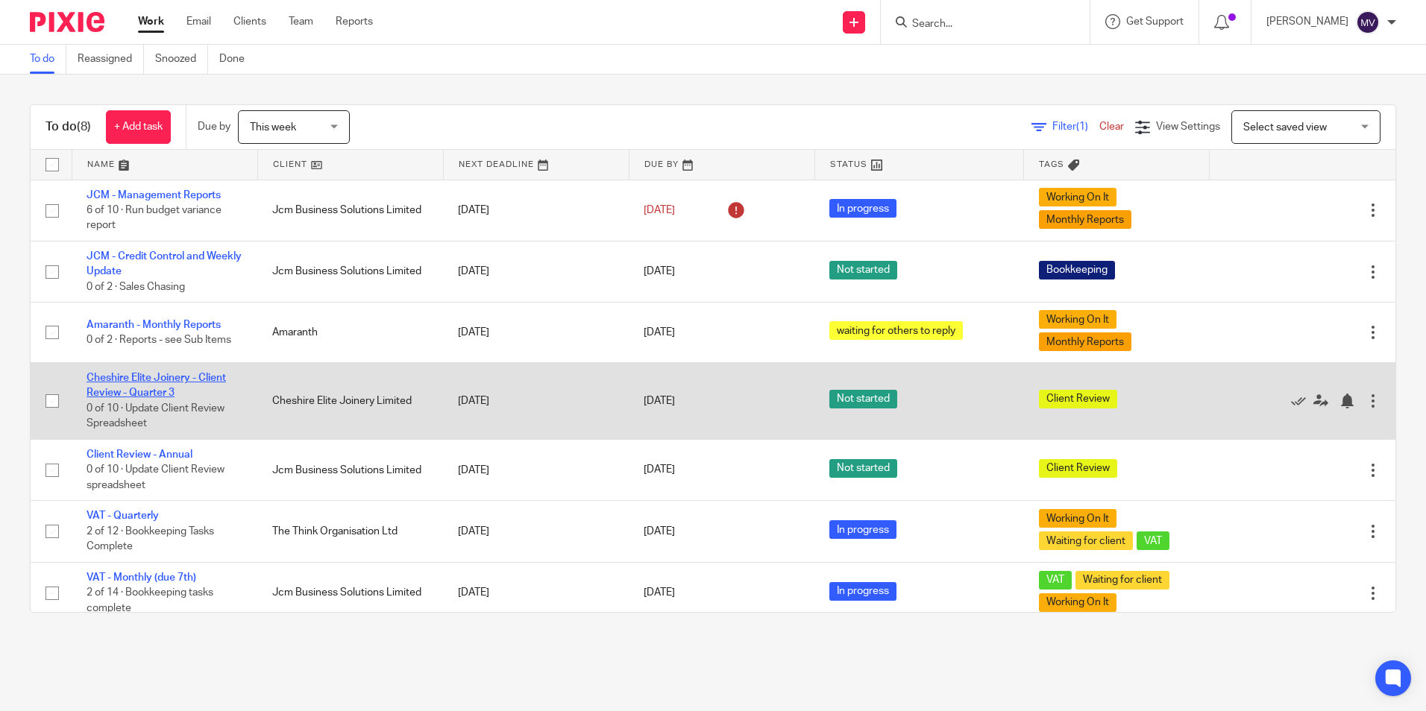
click at [140, 393] on link "Cheshire Elite Joinery - Client Review - Quarter 3" at bounding box center [156, 385] width 139 height 25
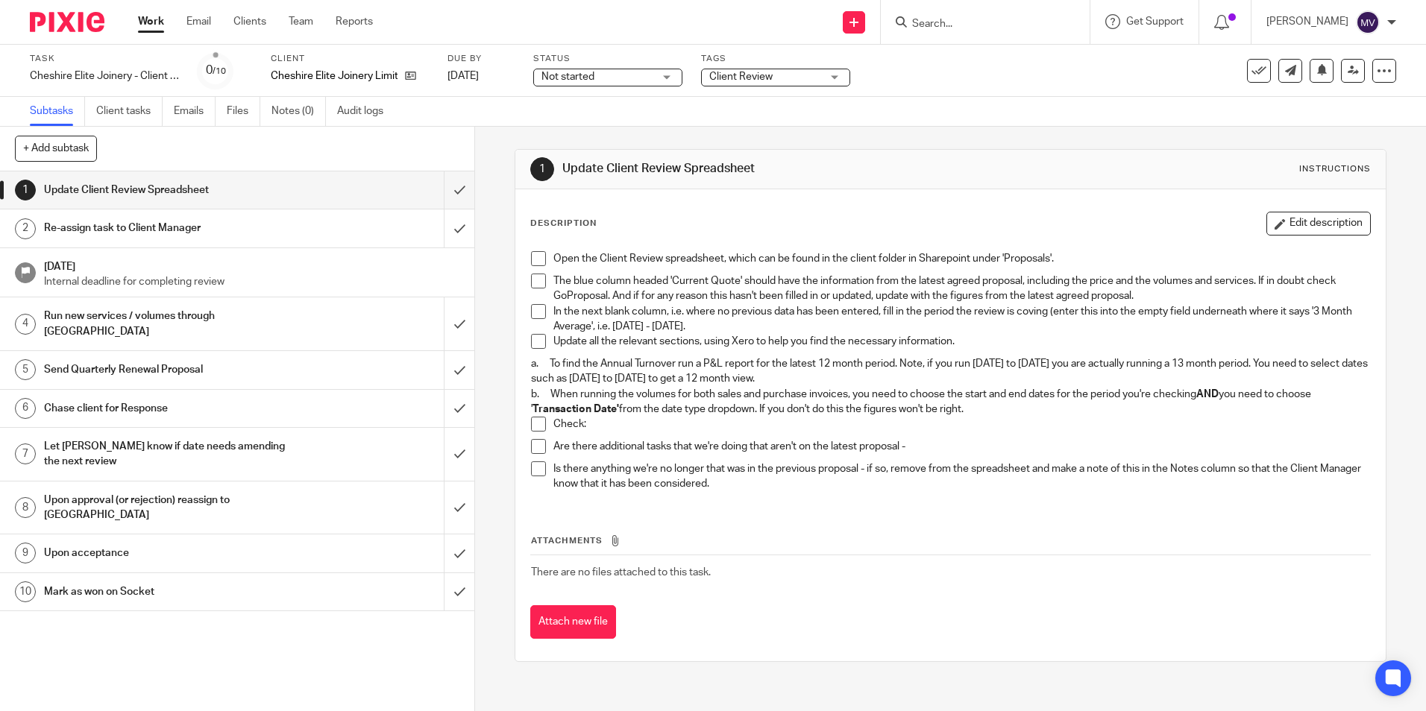
click at [531, 258] on span at bounding box center [538, 258] width 15 height 15
click at [536, 274] on span at bounding box center [538, 281] width 15 height 15
click at [538, 315] on span at bounding box center [538, 311] width 15 height 15
click at [538, 340] on span at bounding box center [538, 341] width 15 height 15
click at [531, 425] on span at bounding box center [538, 424] width 15 height 15
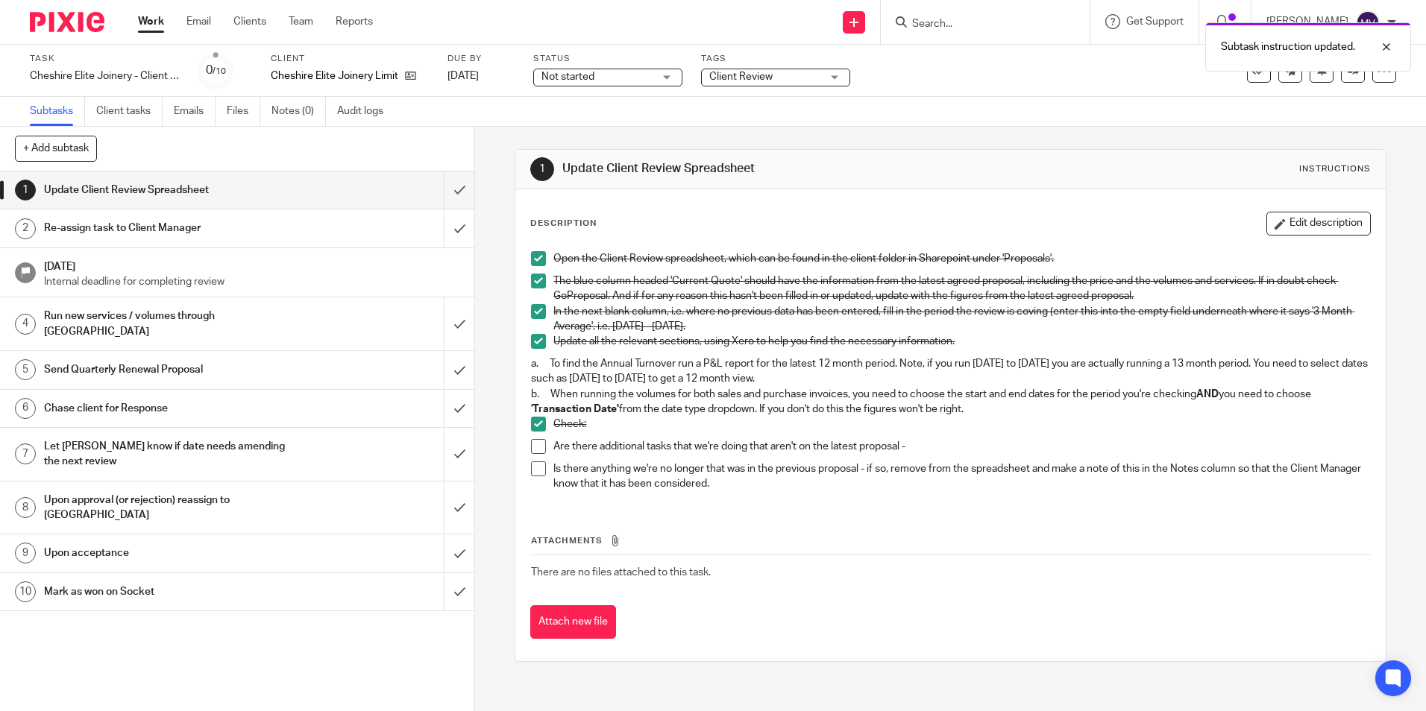
click at [532, 444] on span at bounding box center [538, 446] width 15 height 15
click at [536, 465] on span at bounding box center [538, 469] width 15 height 15
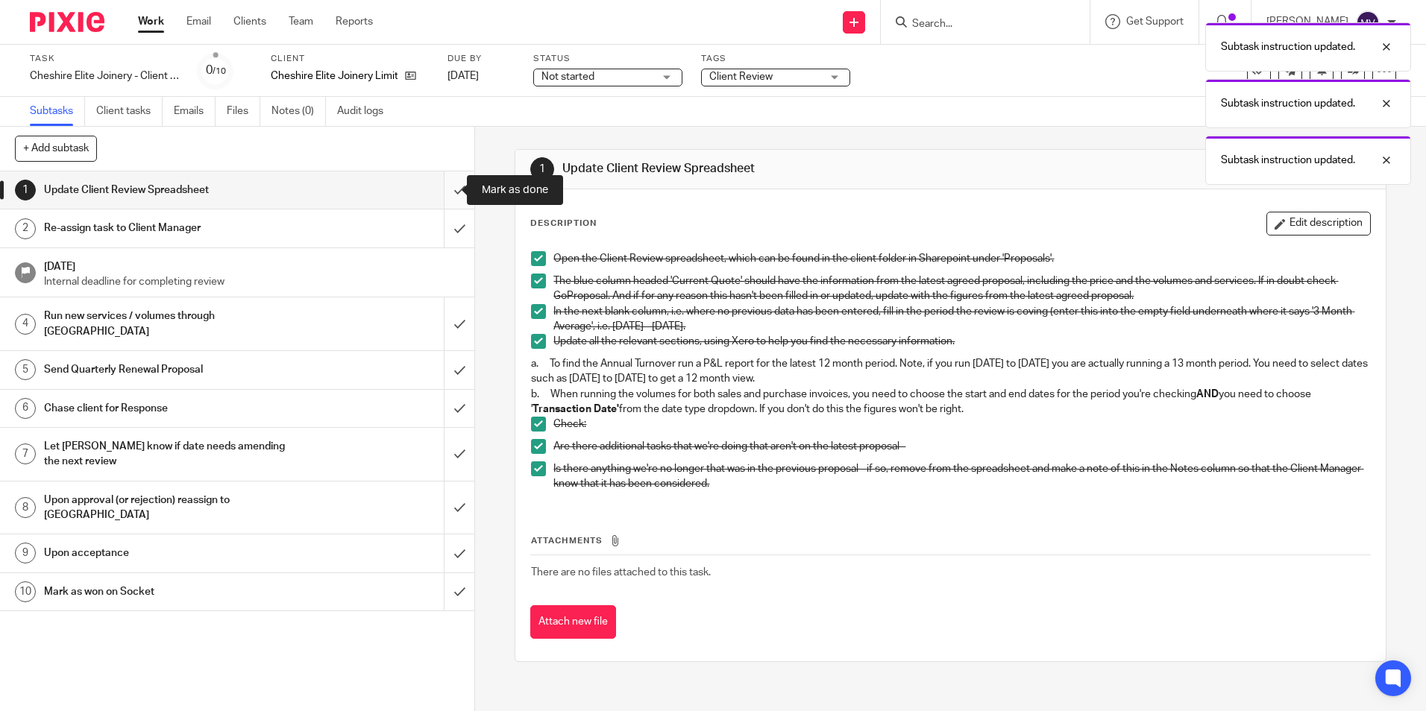
click at [450, 187] on input "submit" at bounding box center [237, 190] width 474 height 37
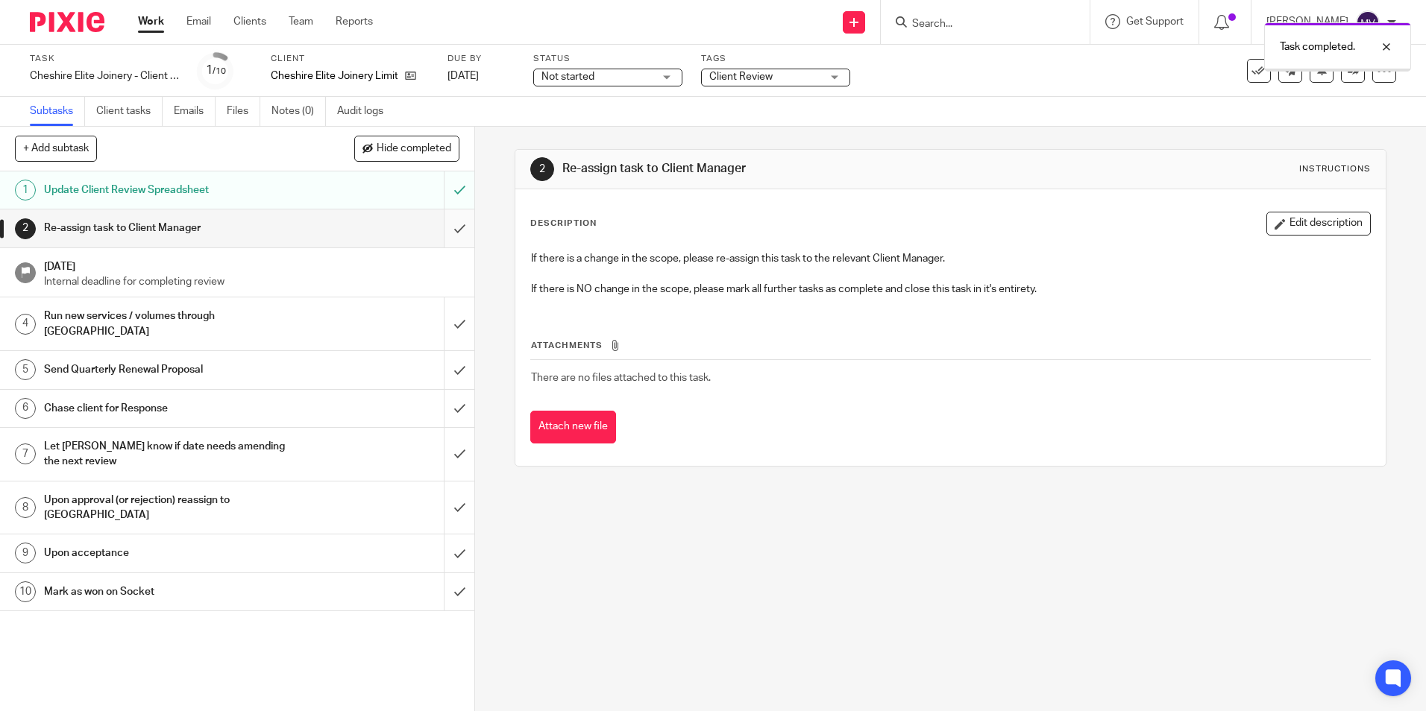
click at [445, 232] on input "submit" at bounding box center [237, 228] width 474 height 37
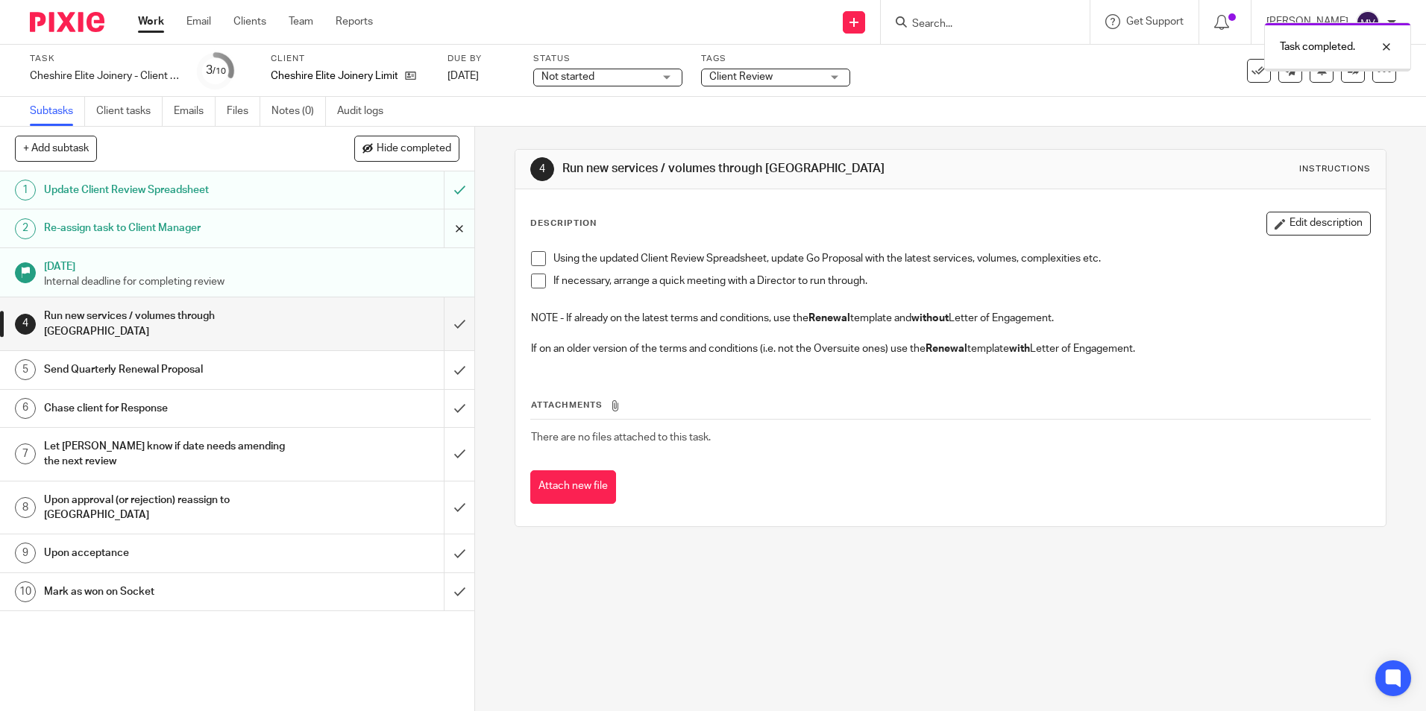
click at [443, 226] on input "submit" at bounding box center [237, 228] width 474 height 37
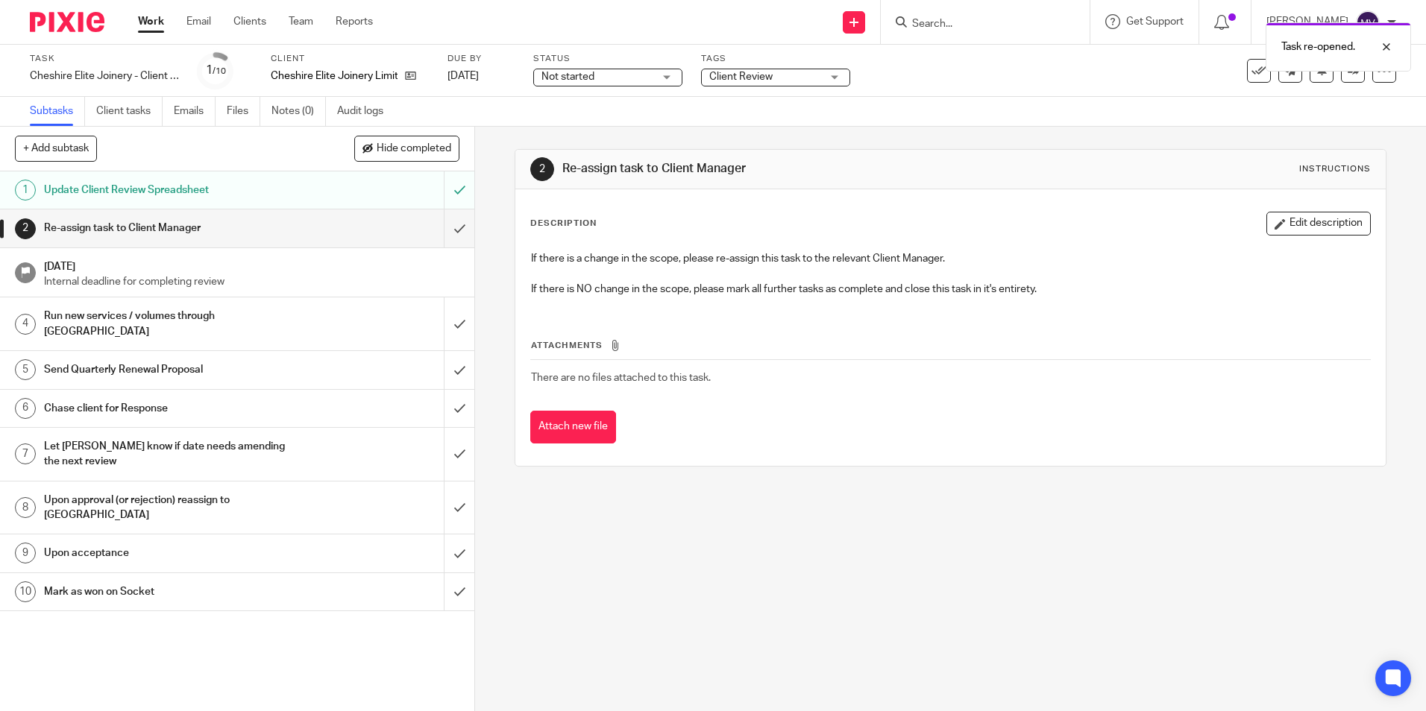
click at [1189, 107] on div "Subtasks Client tasks Emails Files Notes (0) Audit logs" at bounding box center [713, 112] width 1426 height 30
click at [1209, 147] on div "2 Re-assign task to Client Manager Instructions Description Edit description If…" at bounding box center [950, 308] width 871 height 362
click at [157, 22] on link "Work" at bounding box center [151, 21] width 26 height 15
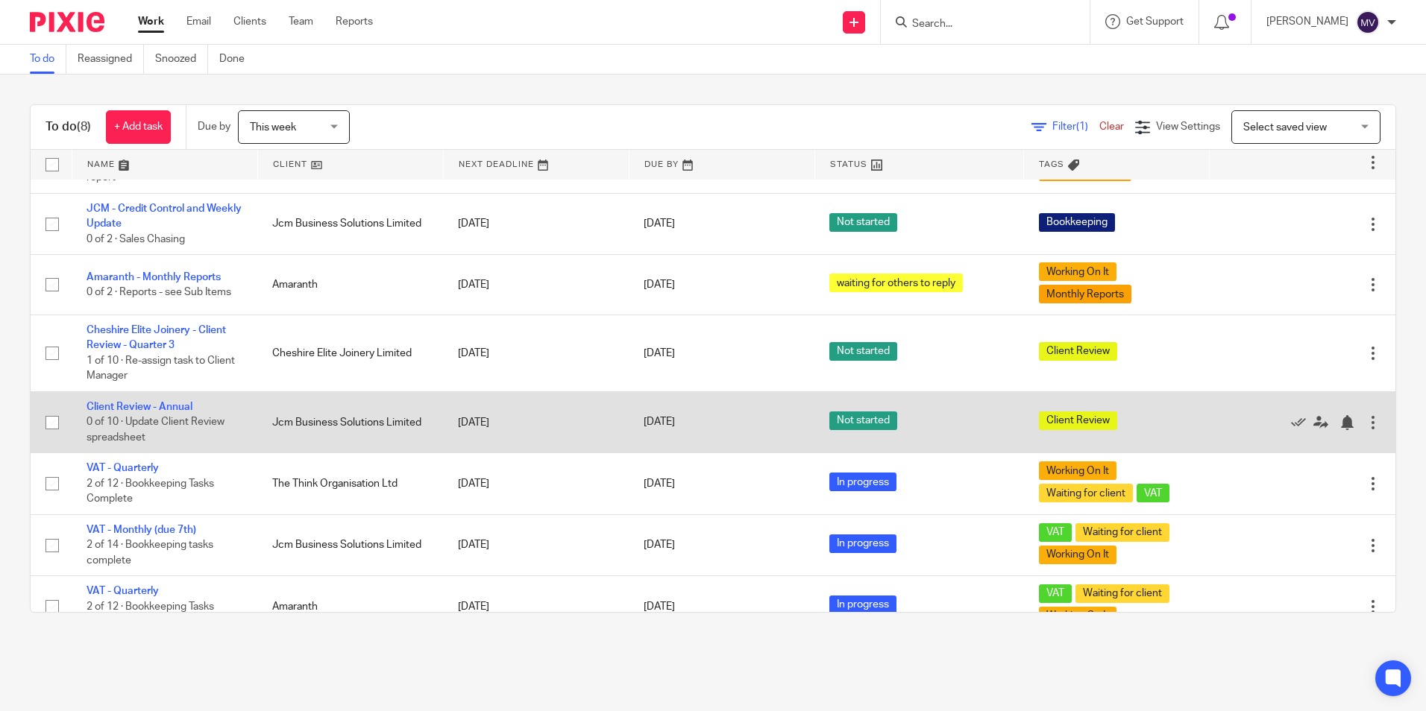
scroll to position [73, 0]
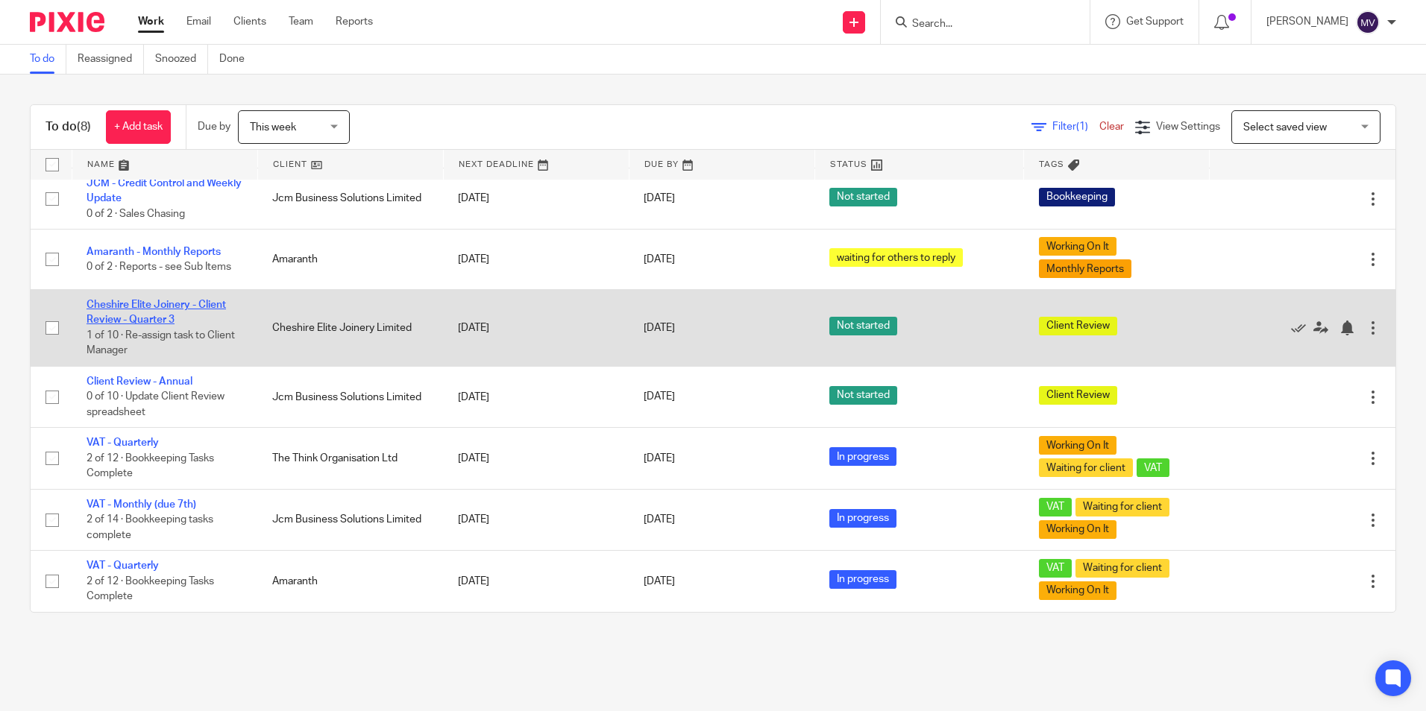
click at [151, 304] on link "Cheshire Elite Joinery - Client Review - Quarter 3" at bounding box center [156, 312] width 139 height 25
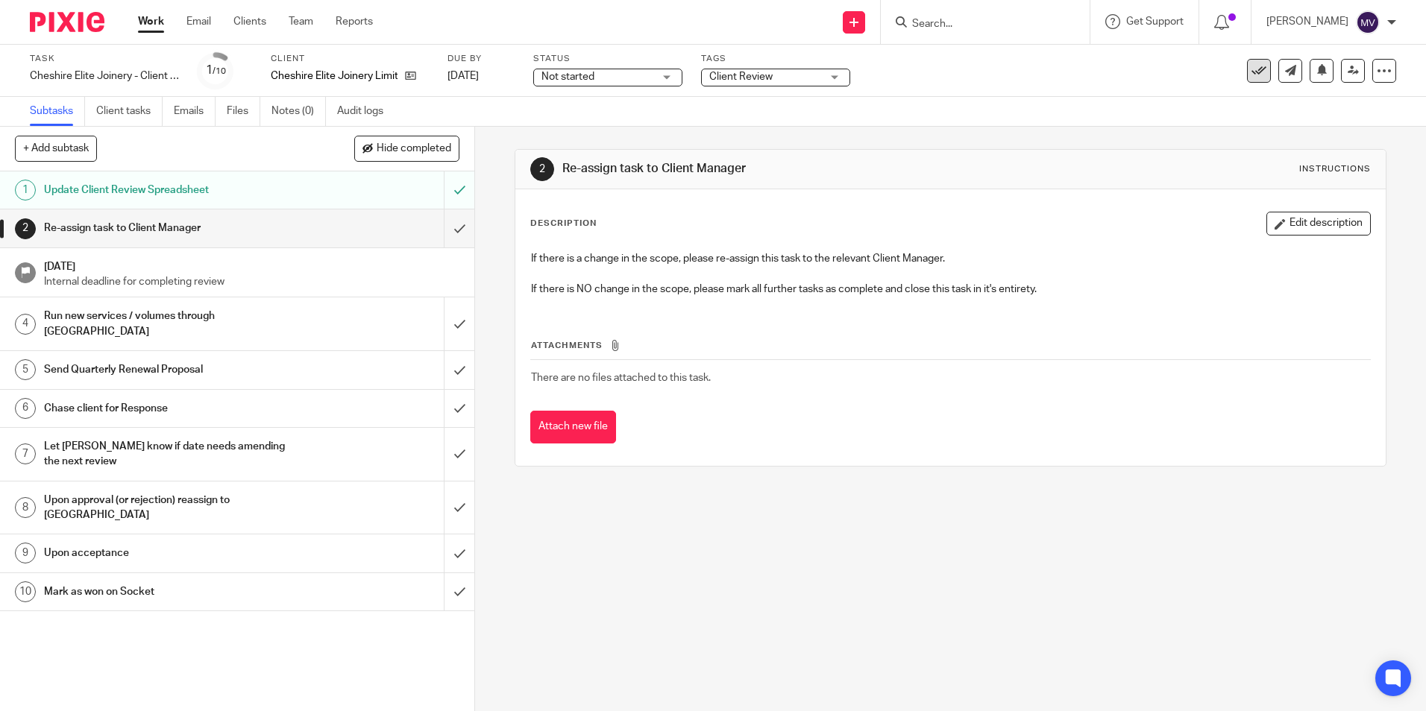
click at [1251, 72] on icon at bounding box center [1258, 70] width 15 height 15
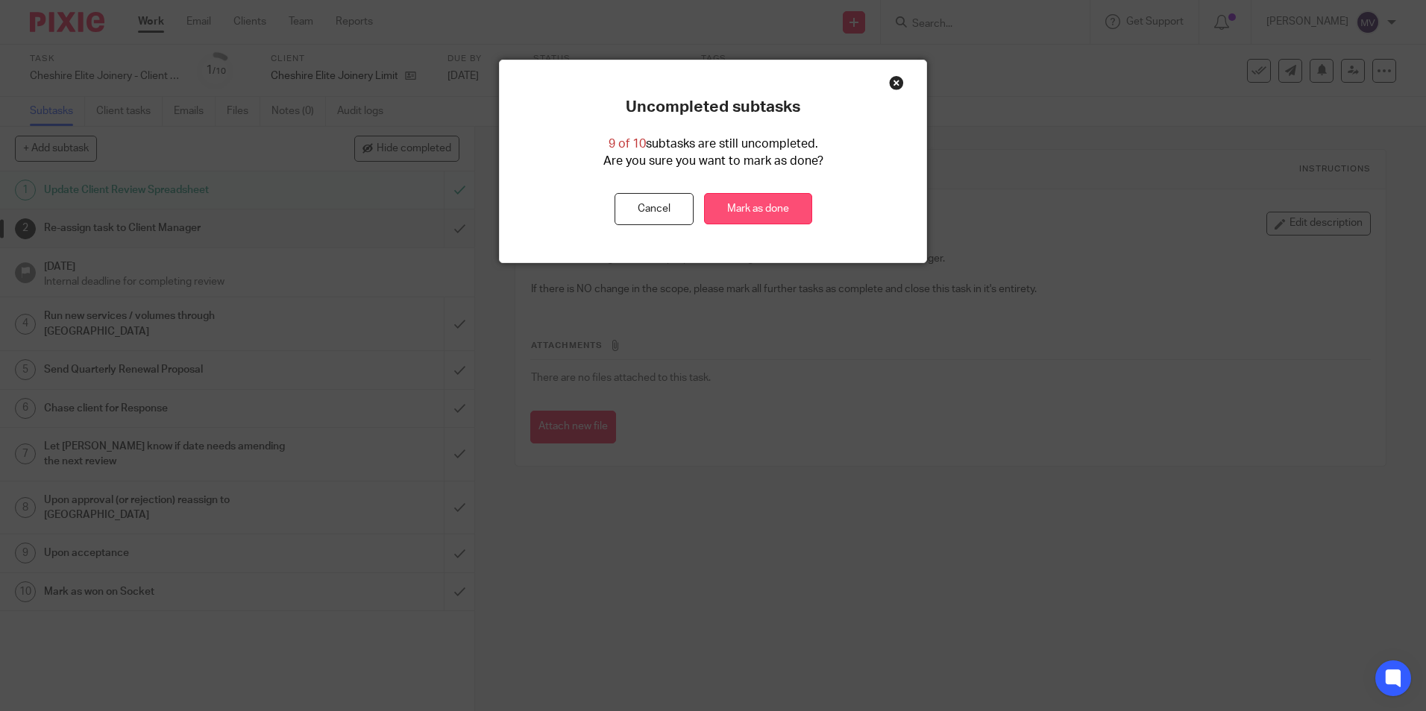
click at [760, 205] on link "Mark as done" at bounding box center [758, 209] width 108 height 32
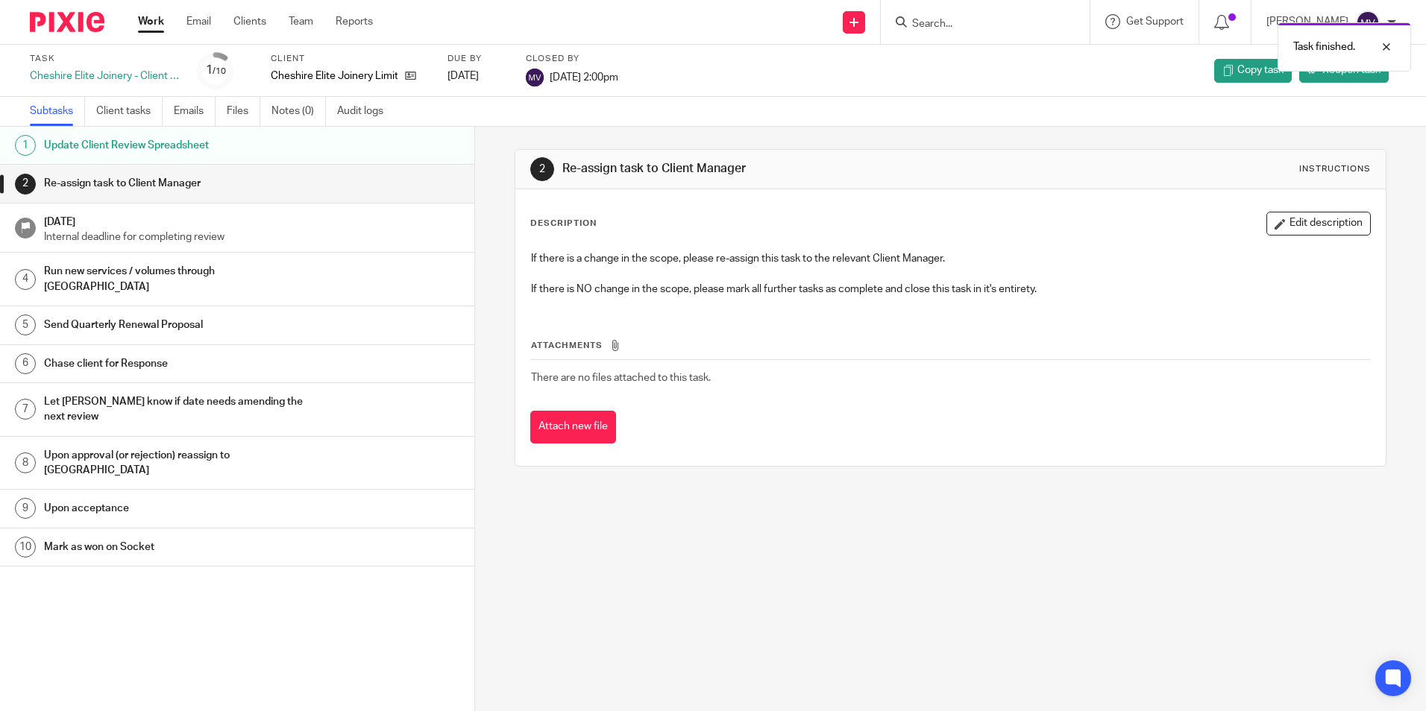
click at [145, 25] on link "Work" at bounding box center [151, 21] width 26 height 15
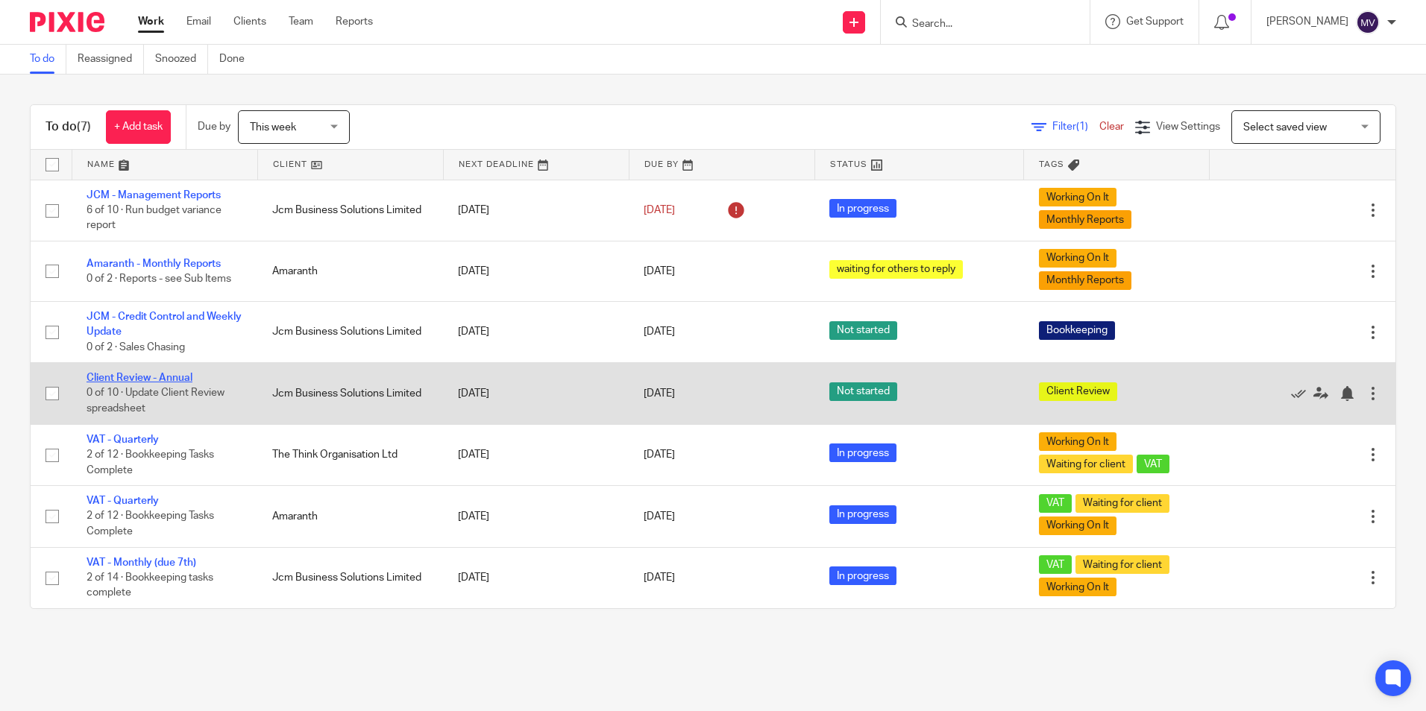
click at [165, 376] on link "Client Review - Annual" at bounding box center [140, 378] width 106 height 10
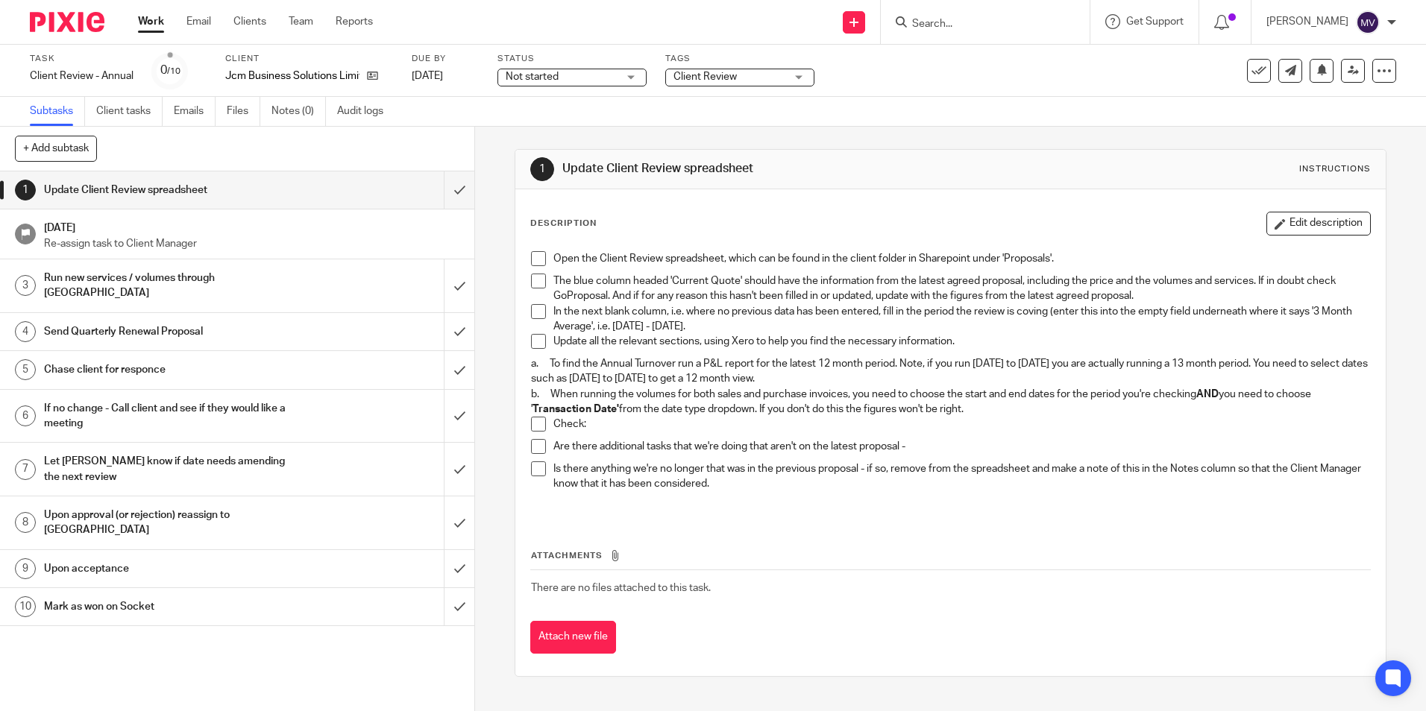
click at [535, 259] on span at bounding box center [538, 258] width 15 height 15
click at [531, 282] on span at bounding box center [538, 281] width 15 height 15
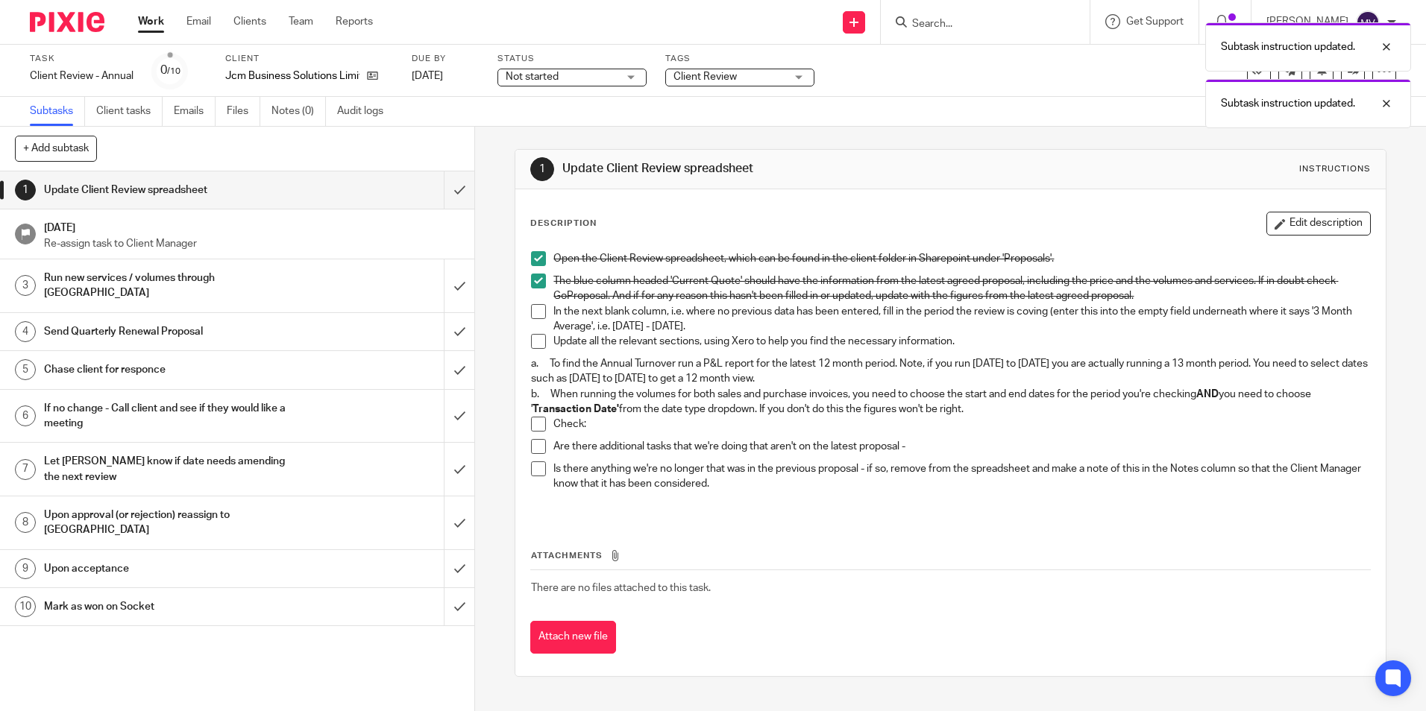
drag, startPoint x: 532, startPoint y: 313, endPoint x: 533, endPoint y: 336, distance: 23.1
click at [532, 314] on span at bounding box center [538, 311] width 15 height 15
click at [532, 336] on span at bounding box center [538, 341] width 15 height 15
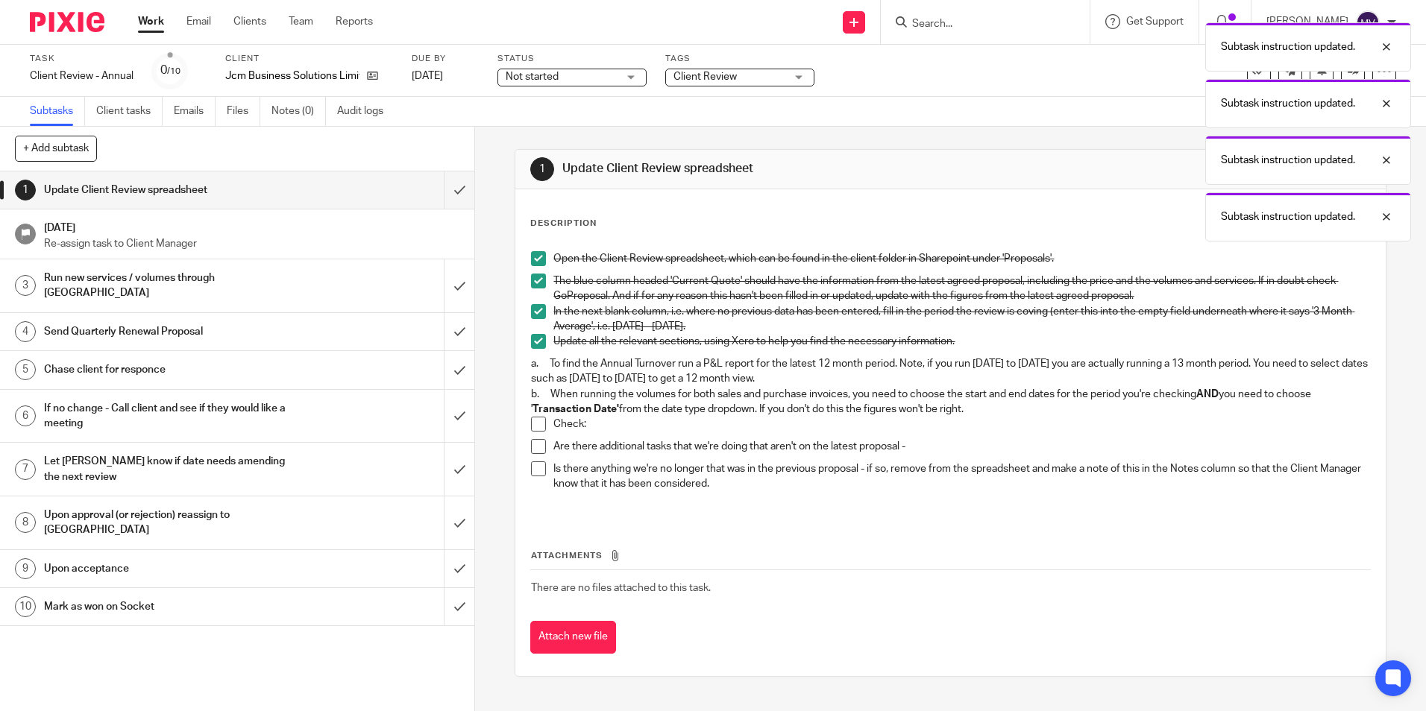
drag, startPoint x: 534, startPoint y: 454, endPoint x: 529, endPoint y: 443, distance: 12.0
click at [534, 453] on span at bounding box center [538, 446] width 15 height 15
click at [531, 426] on span at bounding box center [538, 424] width 15 height 15
click at [532, 465] on span at bounding box center [538, 469] width 15 height 15
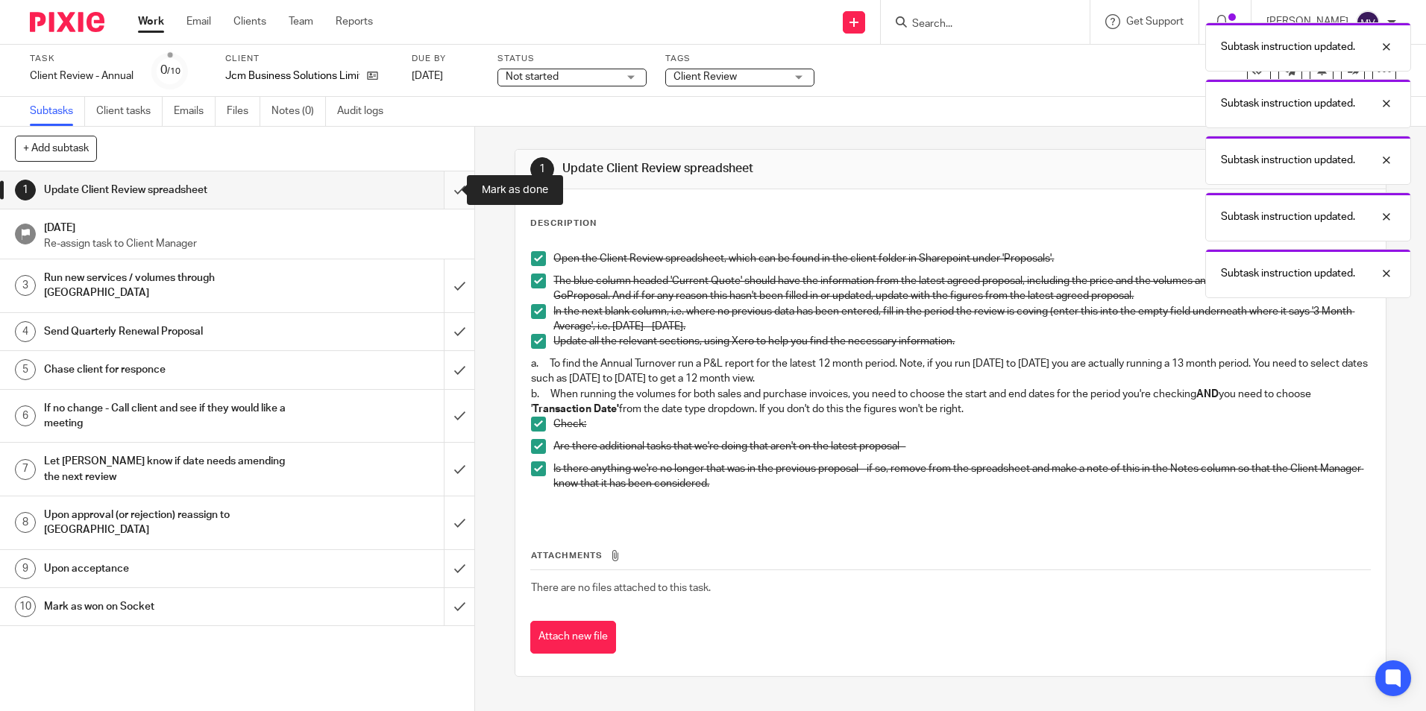
click at [455, 176] on input "submit" at bounding box center [237, 190] width 474 height 37
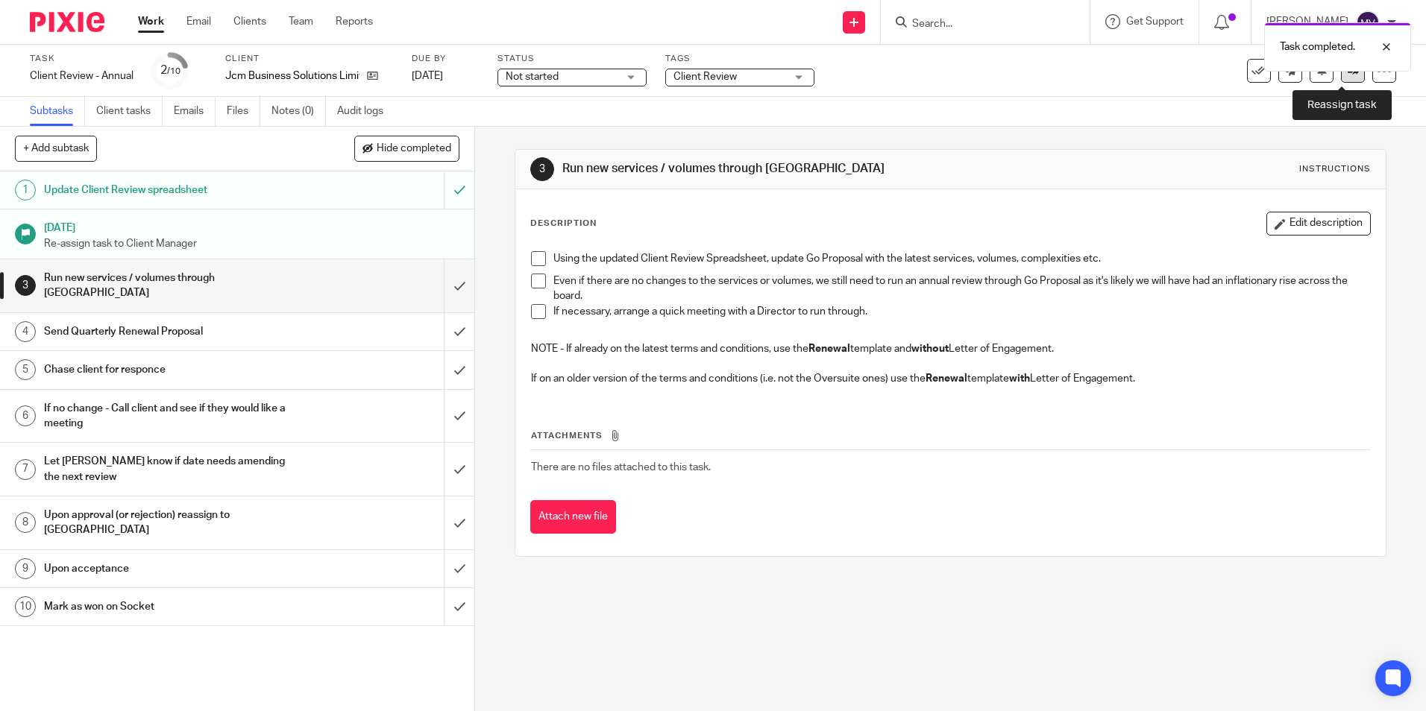
click at [1345, 80] on link at bounding box center [1353, 71] width 24 height 24
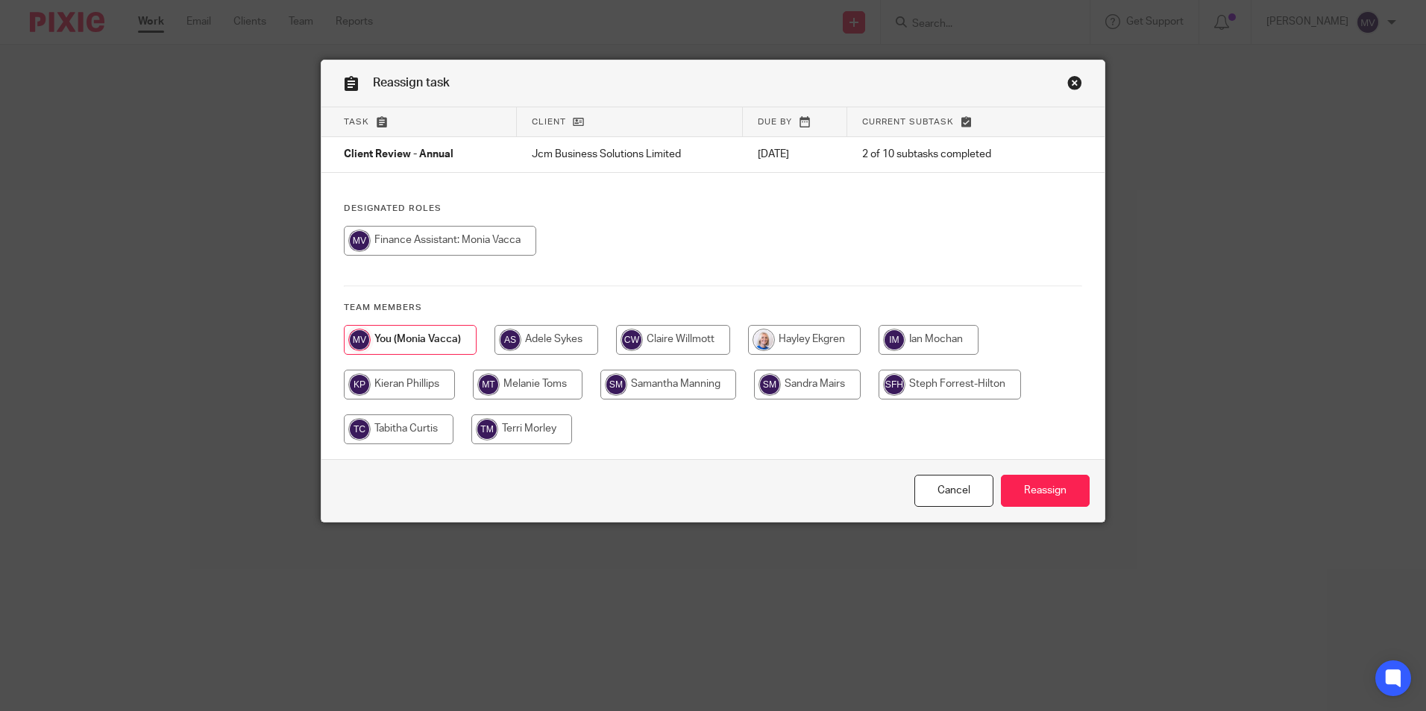
click at [801, 389] on input "radio" at bounding box center [807, 385] width 107 height 30
radio input "true"
click at [1033, 496] on input "Reassign" at bounding box center [1045, 491] width 89 height 32
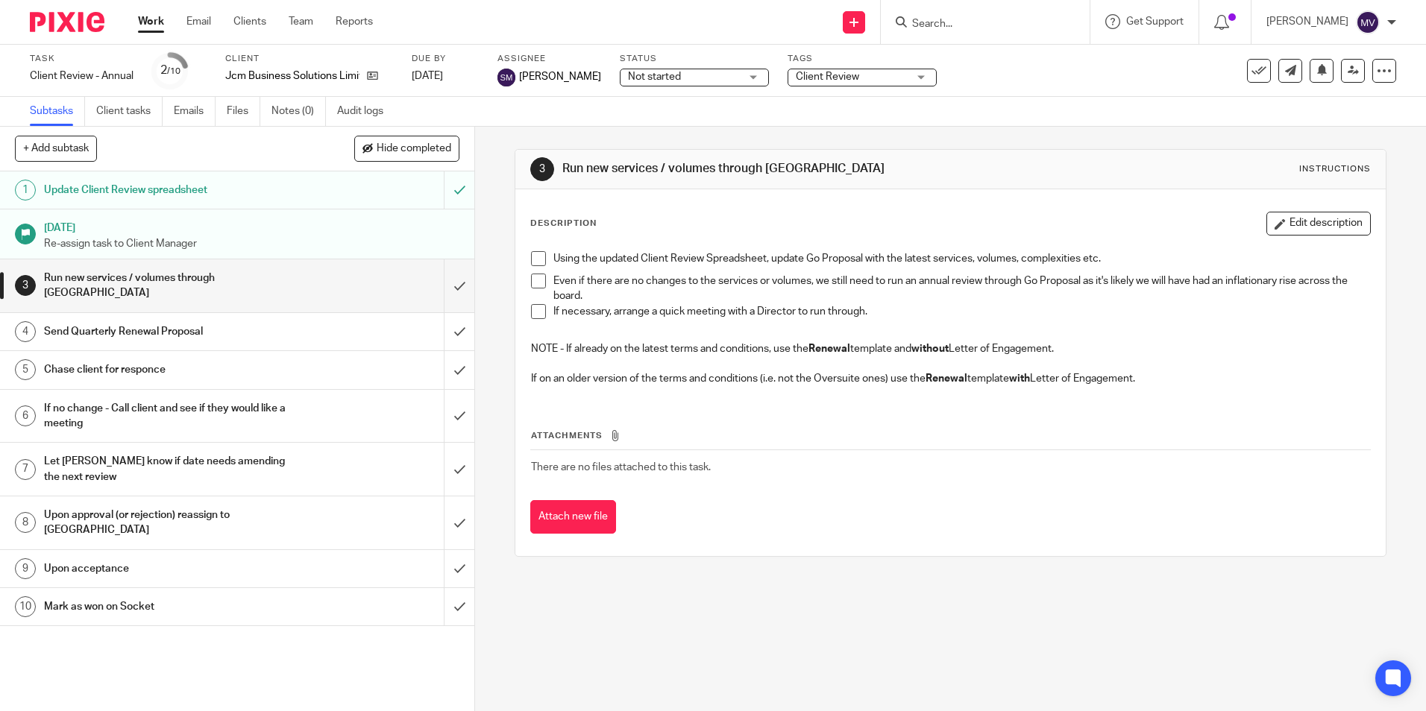
click at [150, 18] on link "Work" at bounding box center [151, 21] width 26 height 15
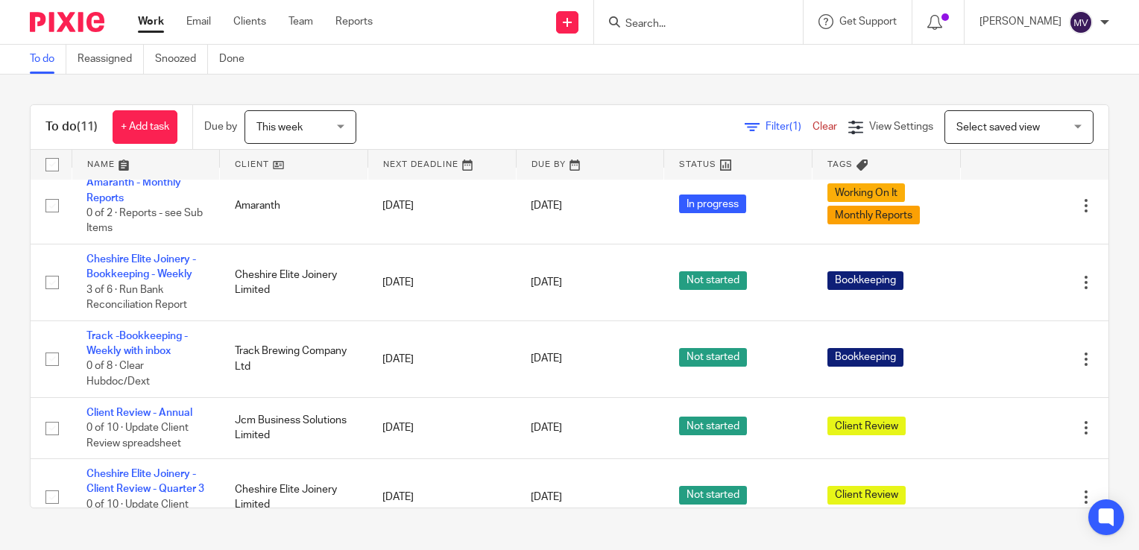
scroll to position [447, 0]
